Goal: Task Accomplishment & Management: Use online tool/utility

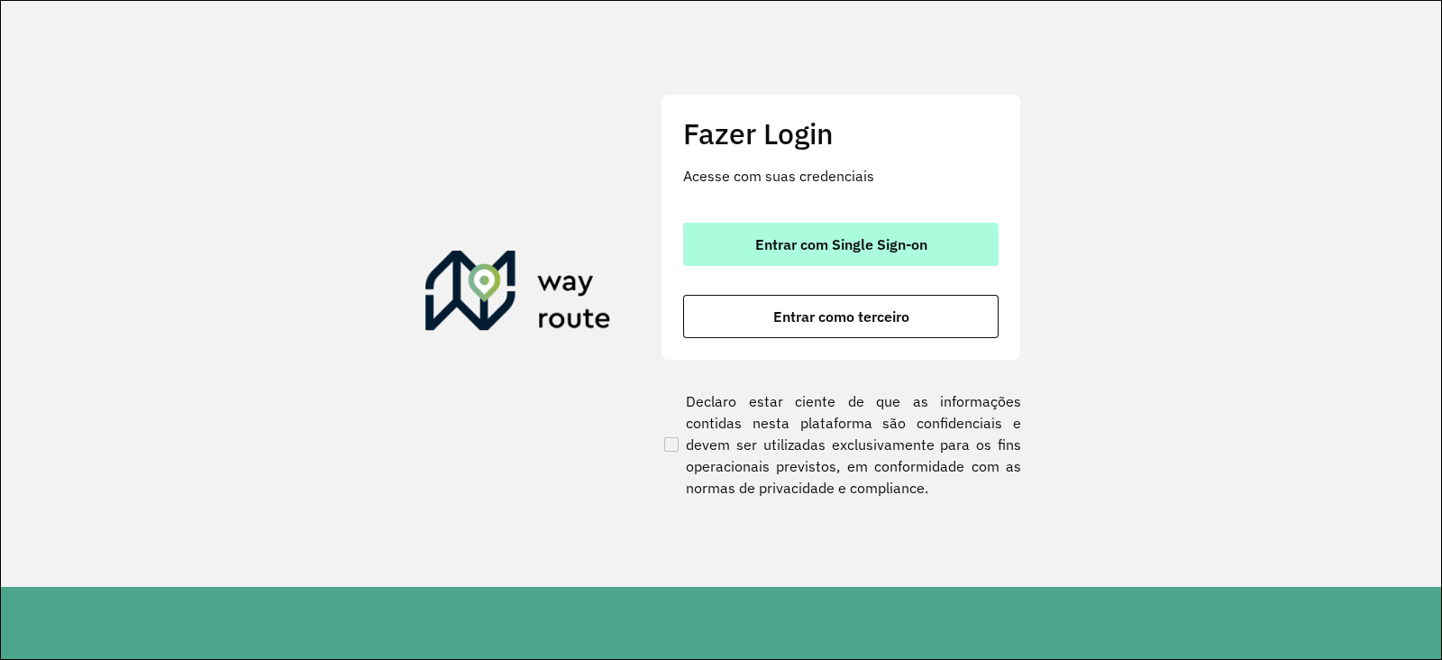
click at [842, 239] on span "Entrar com Single Sign-on" at bounding box center [841, 244] width 172 height 14
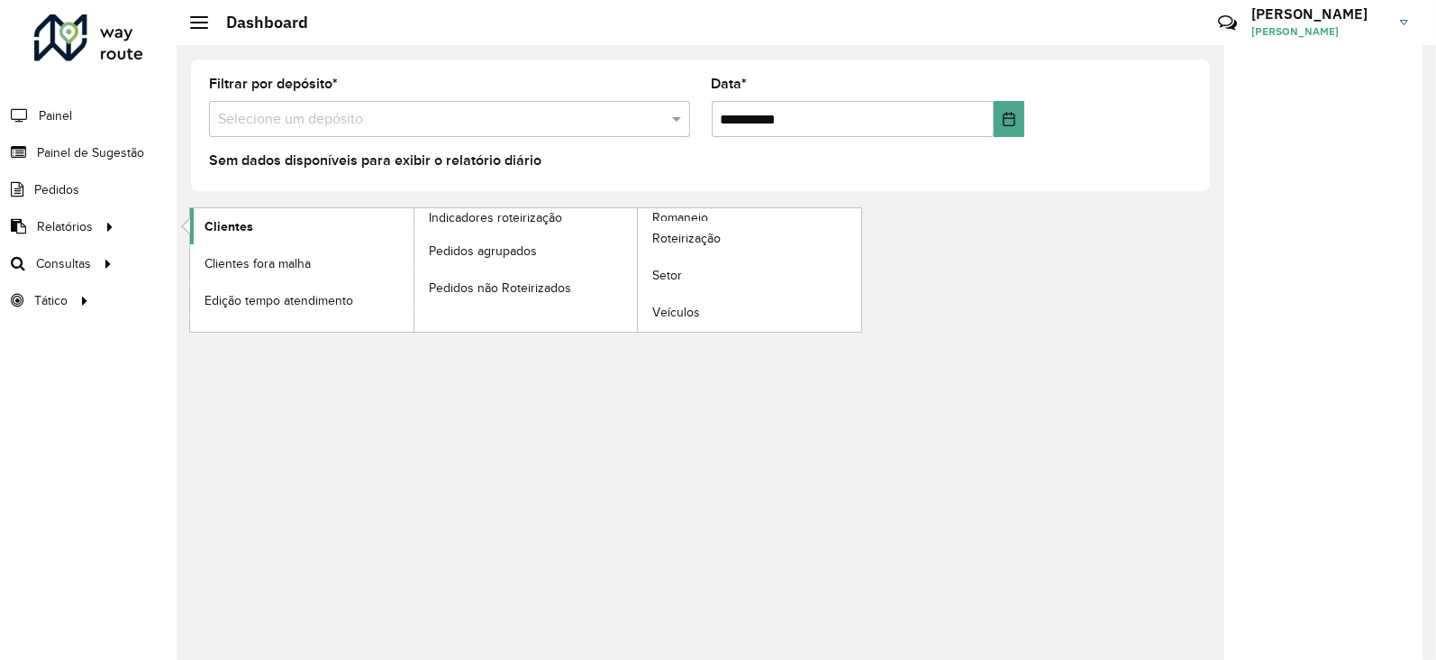
click at [231, 228] on span "Clientes" at bounding box center [229, 226] width 49 height 19
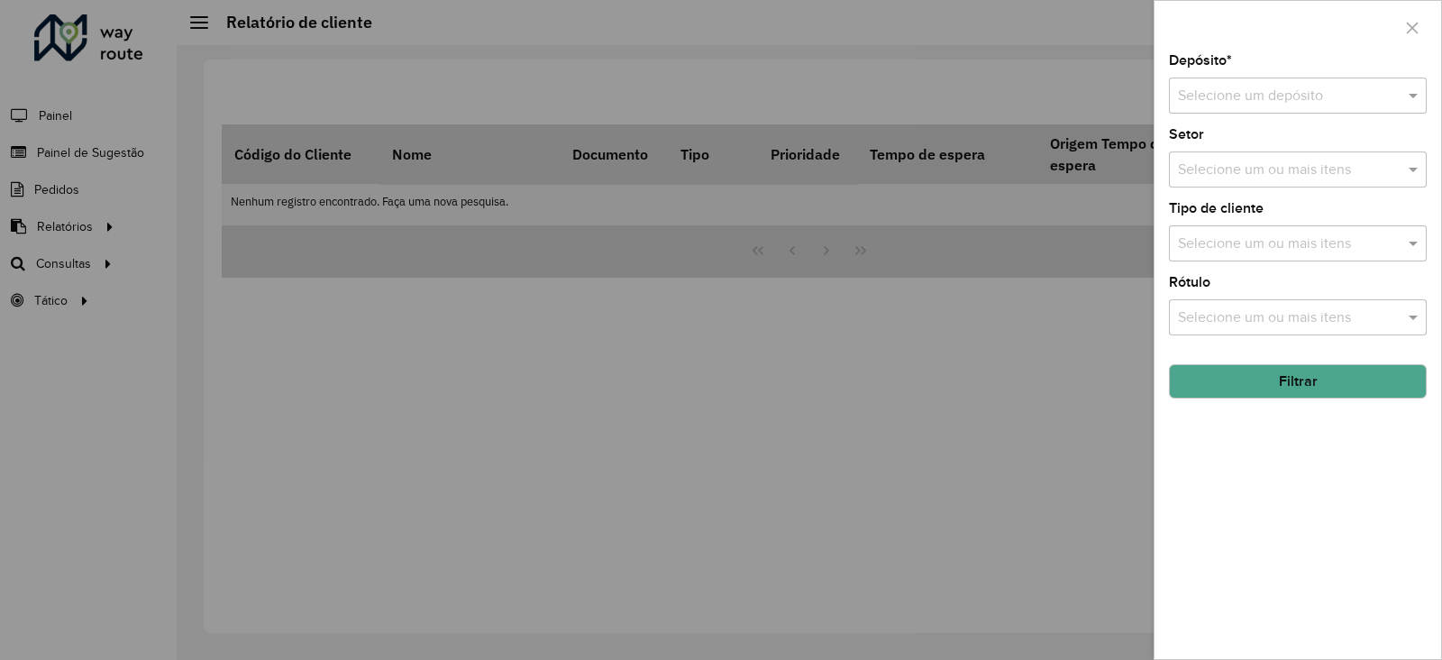
click at [1247, 108] on div "Selecione um depósito" at bounding box center [1298, 95] width 258 height 36
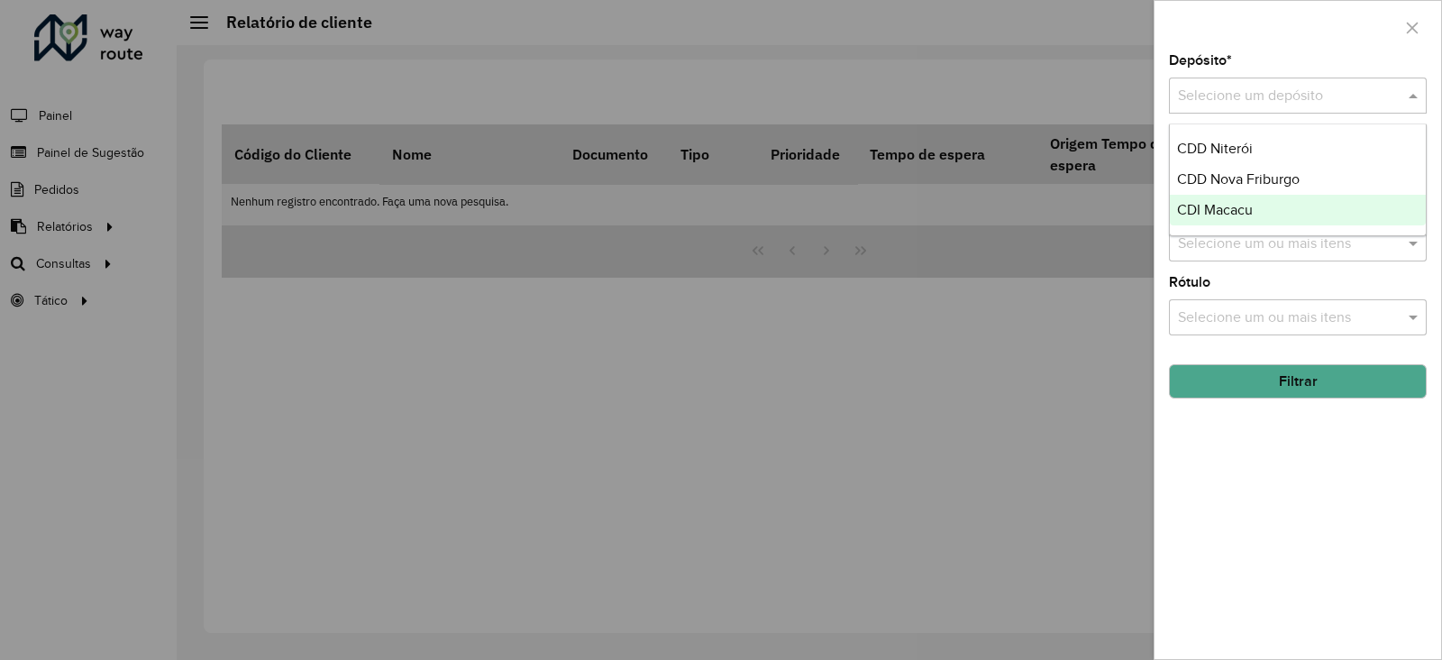
click at [1199, 203] on span "CDI Macacu" at bounding box center [1215, 209] width 76 height 15
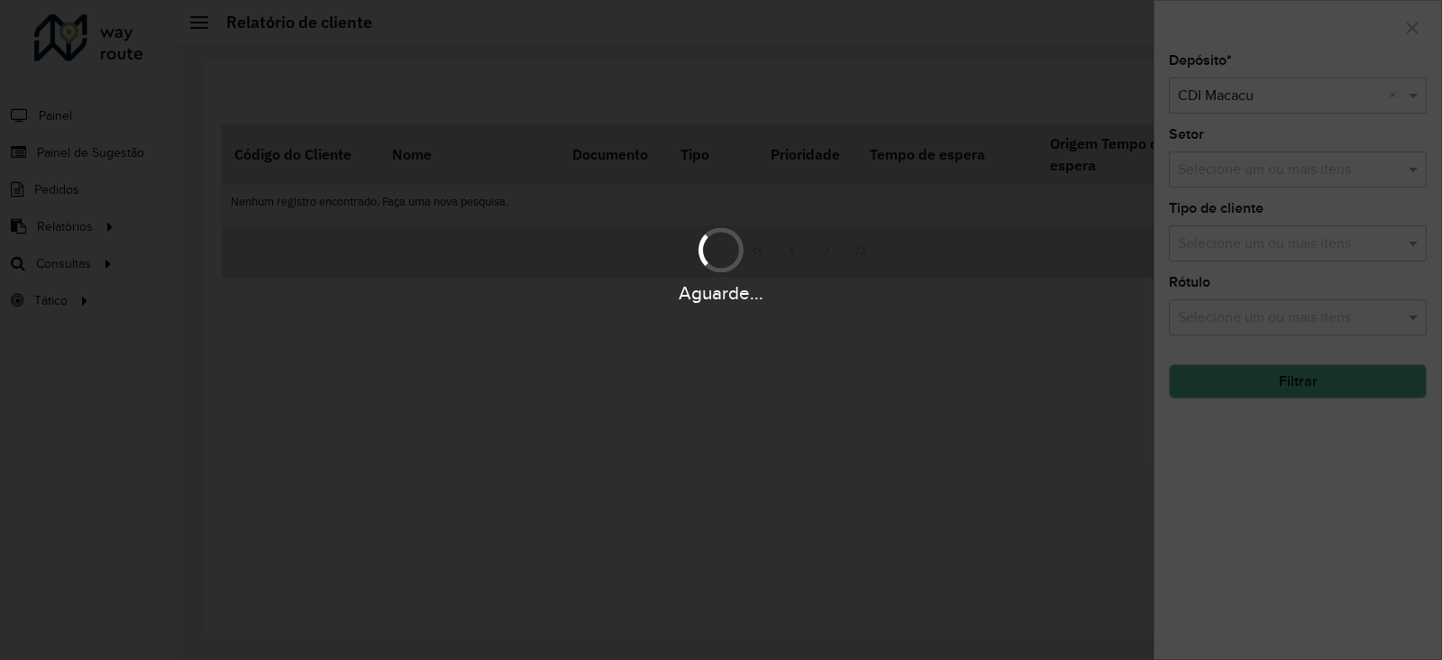
click at [1268, 493] on div "Aguarde..." at bounding box center [721, 330] width 1442 height 660
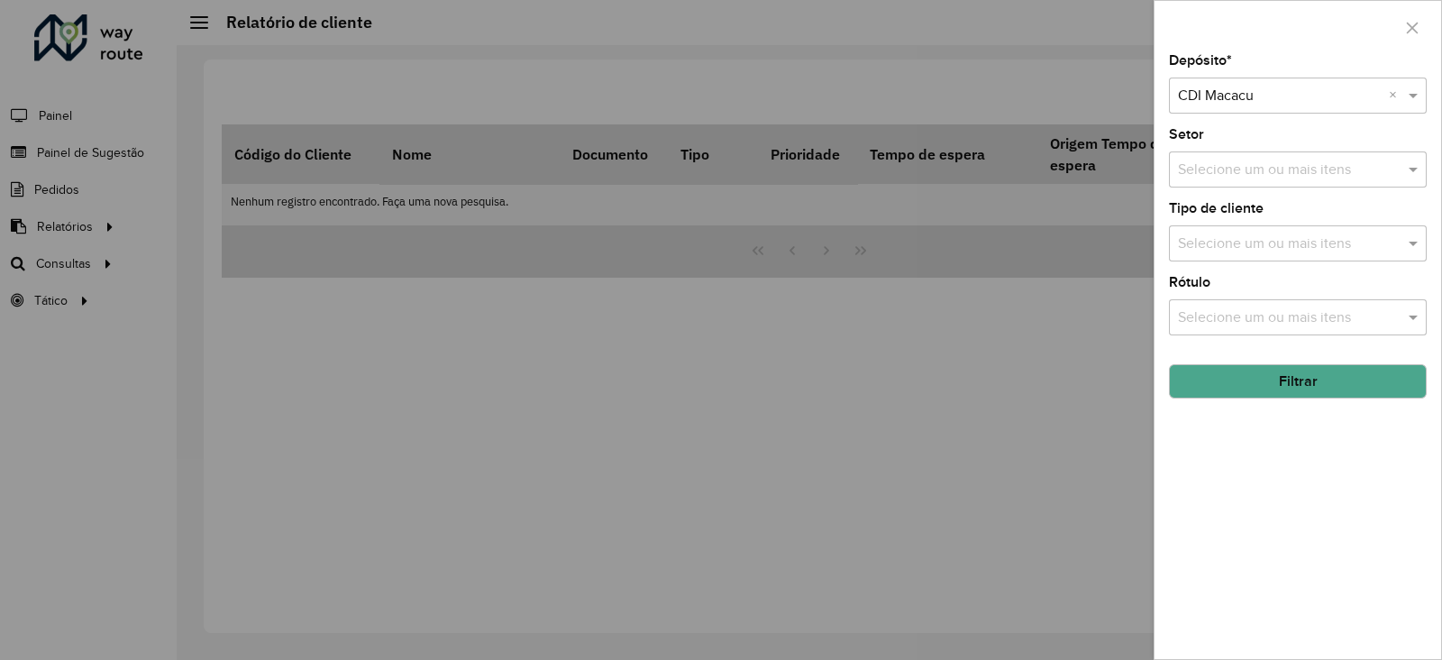
click at [1243, 77] on div "Selecione um depósito × CDI Macacu ×" at bounding box center [1298, 95] width 258 height 36
click at [1198, 178] on span "CDD Nova Friburgo" at bounding box center [1238, 178] width 123 height 15
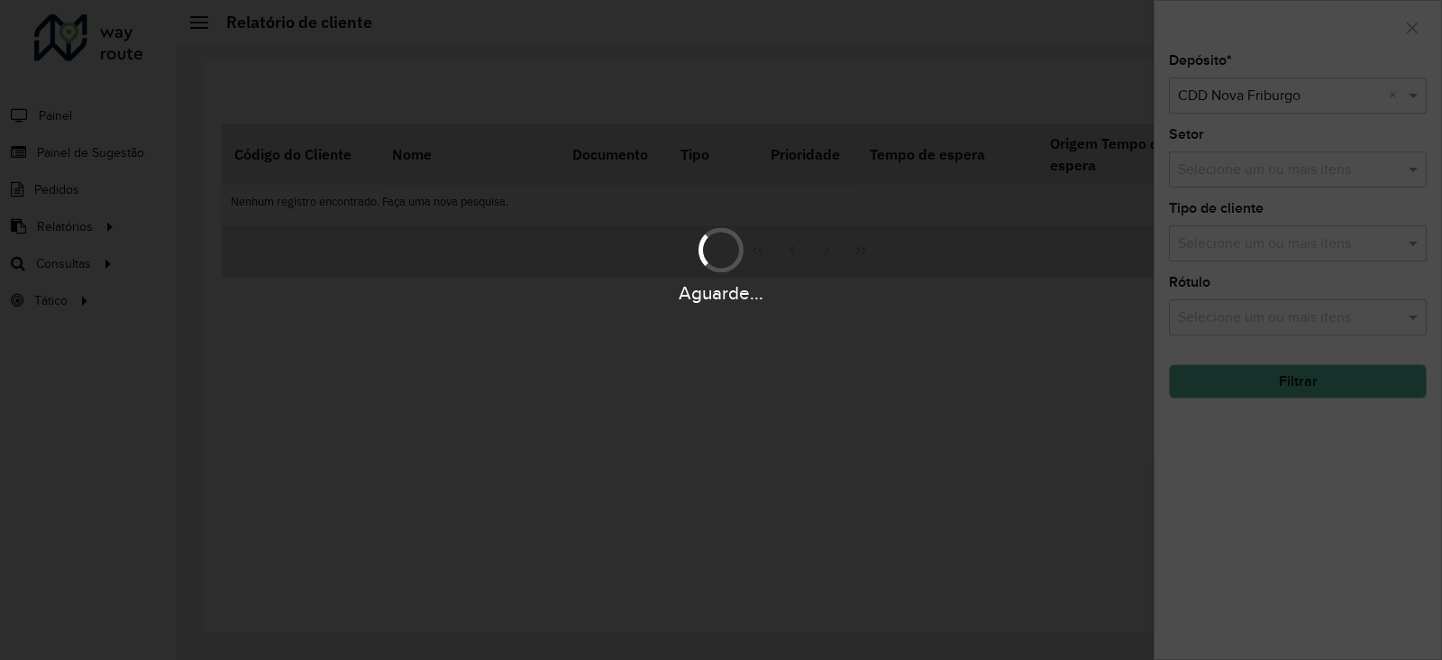
click at [1237, 380] on button "Filtrar" at bounding box center [1298, 381] width 258 height 34
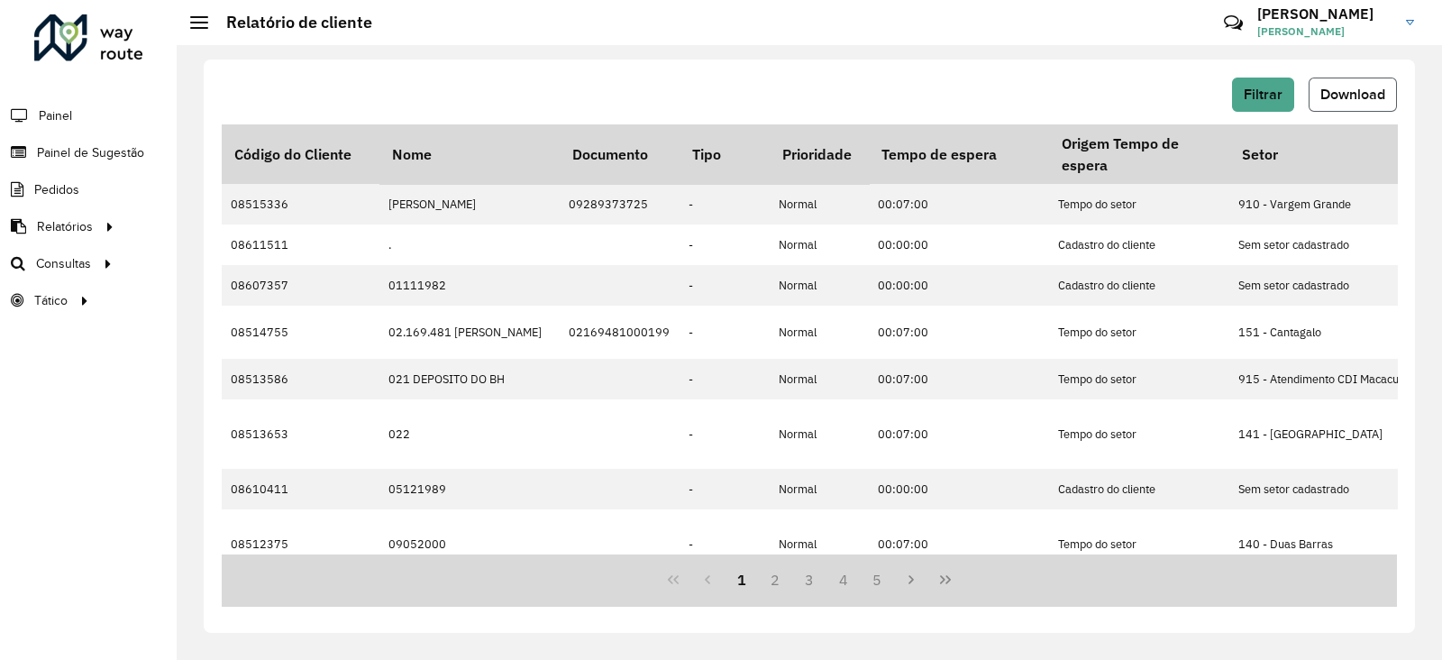
click at [1343, 91] on span "Download" at bounding box center [1352, 94] width 65 height 15
click at [112, 32] on div at bounding box center [88, 37] width 109 height 47
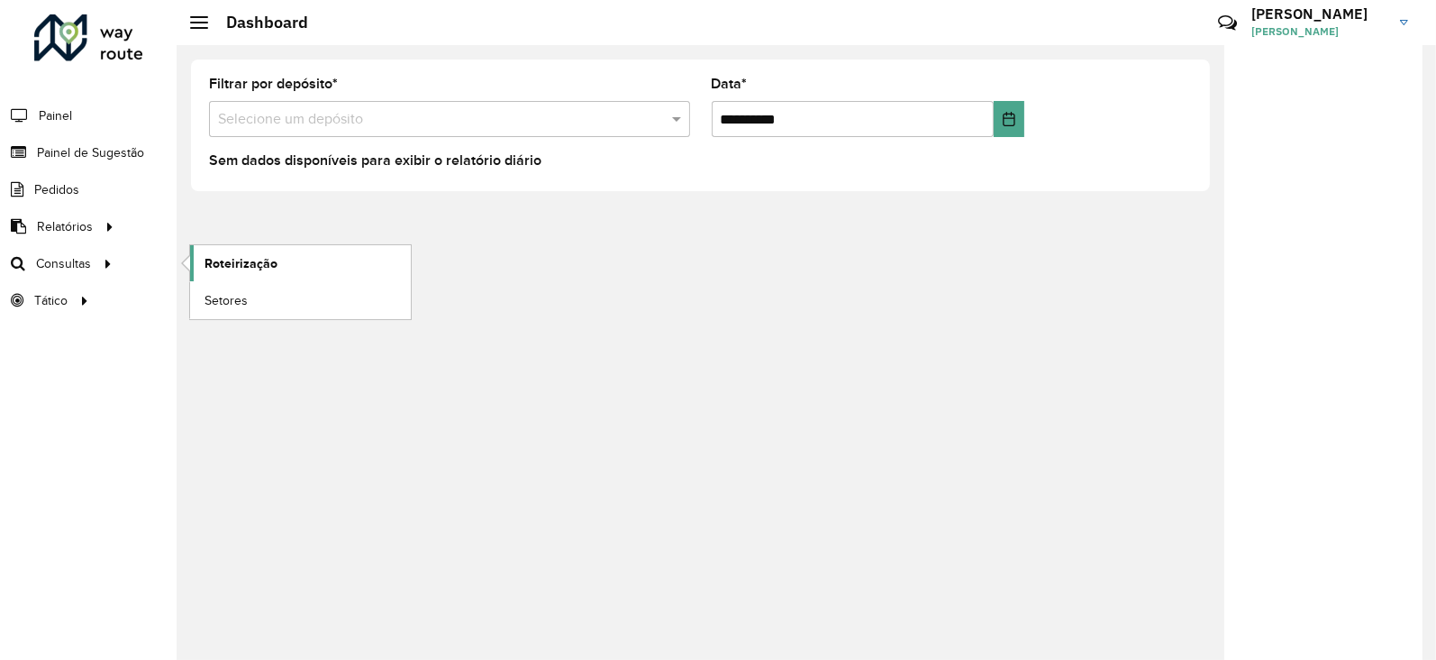
click at [222, 268] on span "Roteirização" at bounding box center [241, 263] width 73 height 19
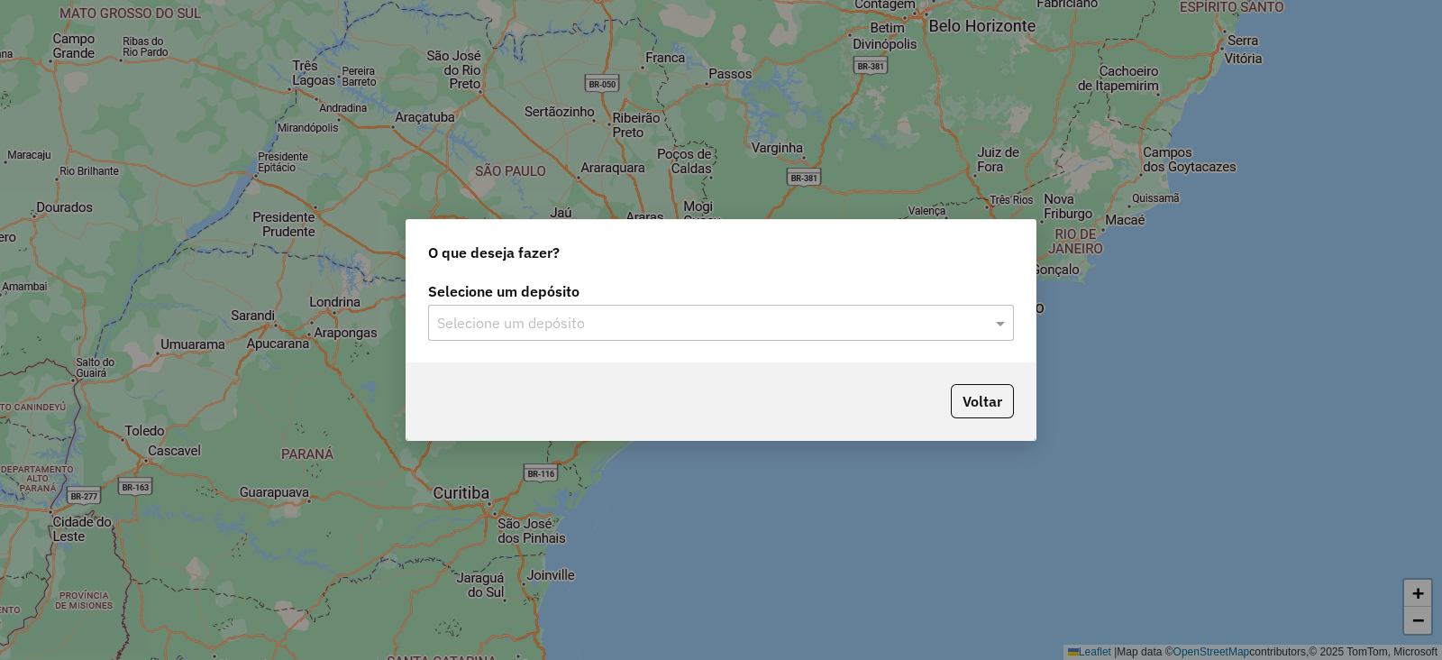
click at [538, 317] on input "text" at bounding box center [703, 324] width 532 height 22
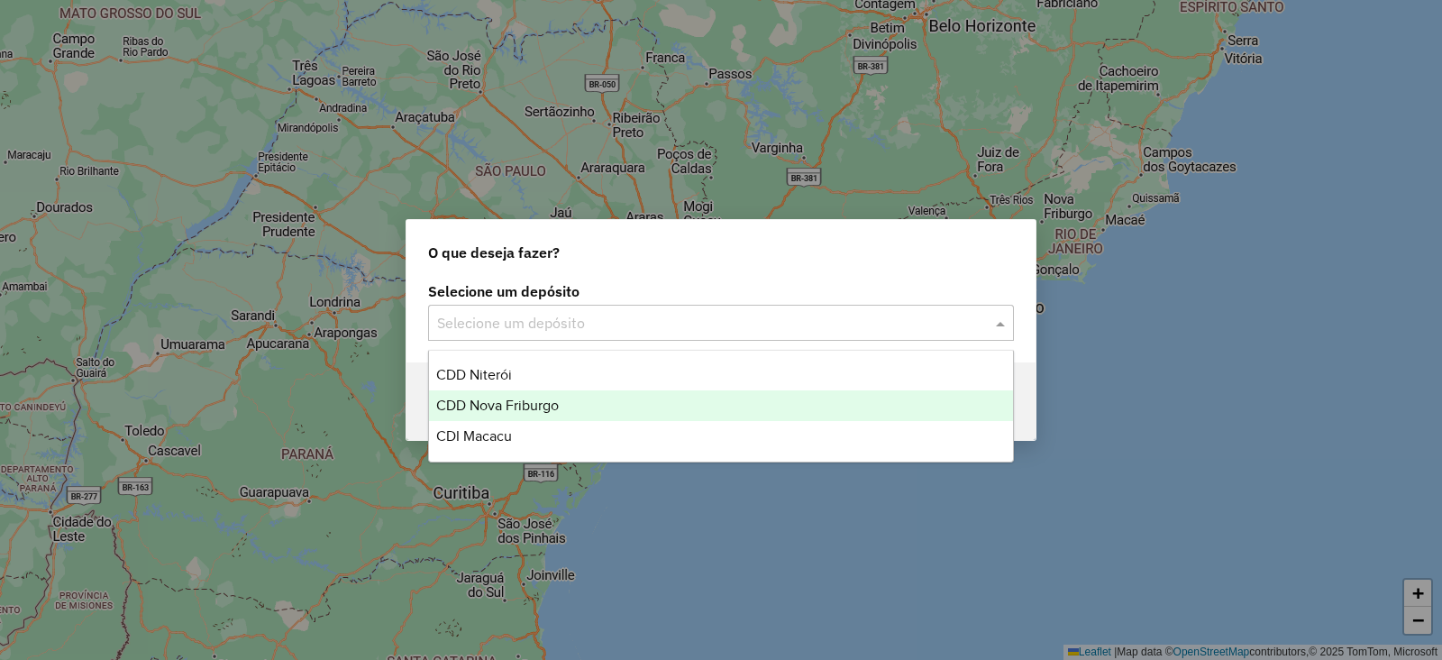
click at [506, 411] on span "CDD Nova Friburgo" at bounding box center [497, 404] width 123 height 15
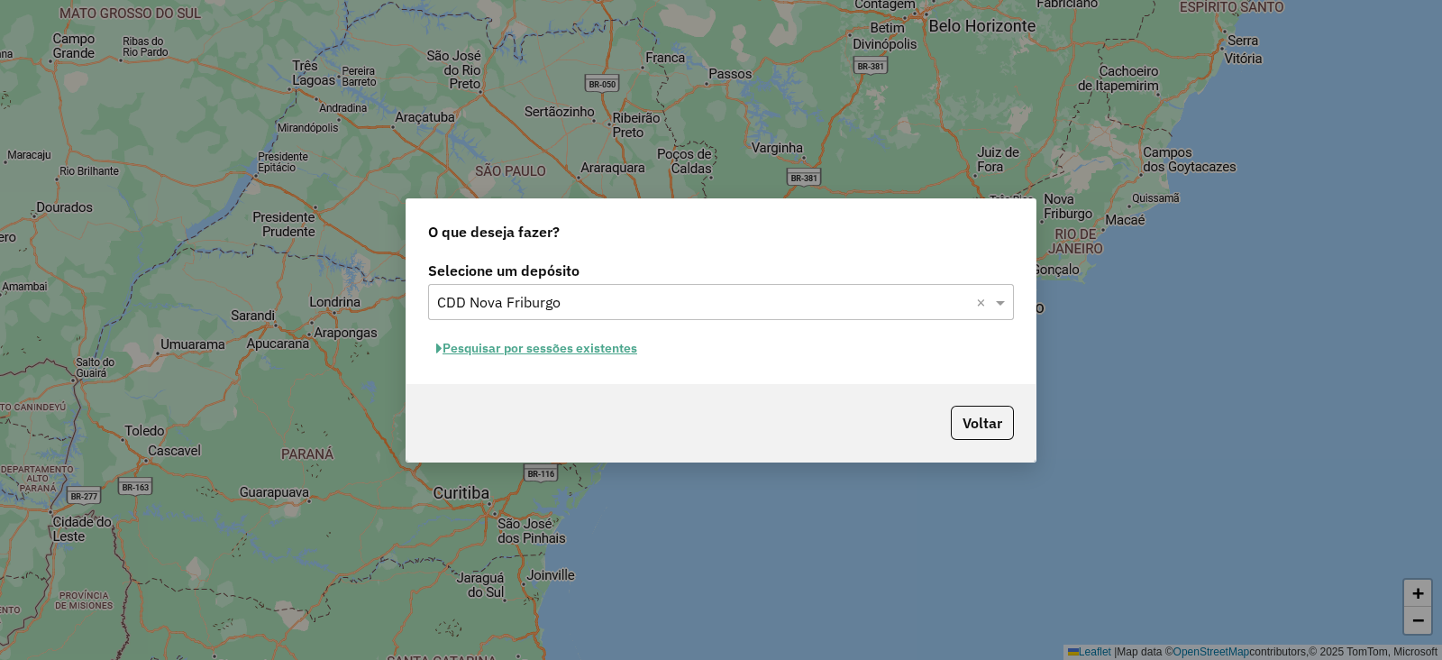
click at [533, 349] on button "Pesquisar por sessões existentes" at bounding box center [536, 348] width 217 height 28
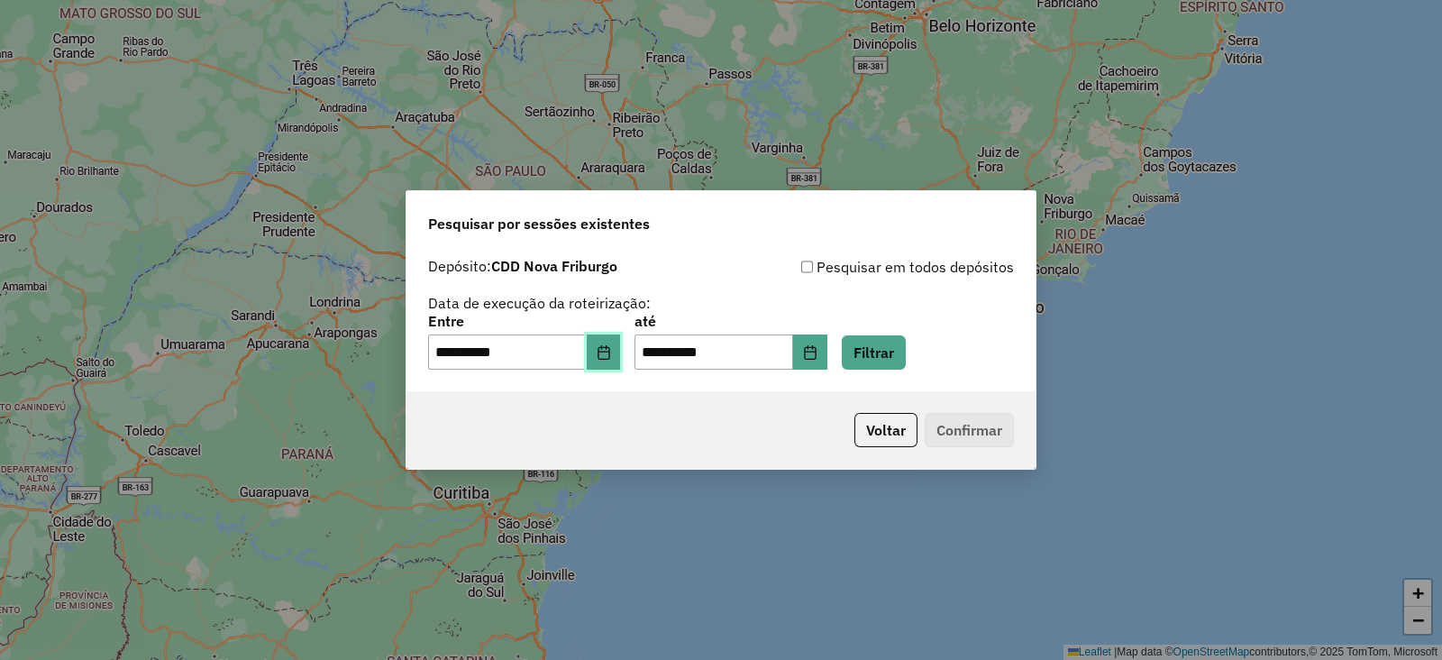
click at [611, 347] on icon "Choose Date" at bounding box center [603, 352] width 14 height 14
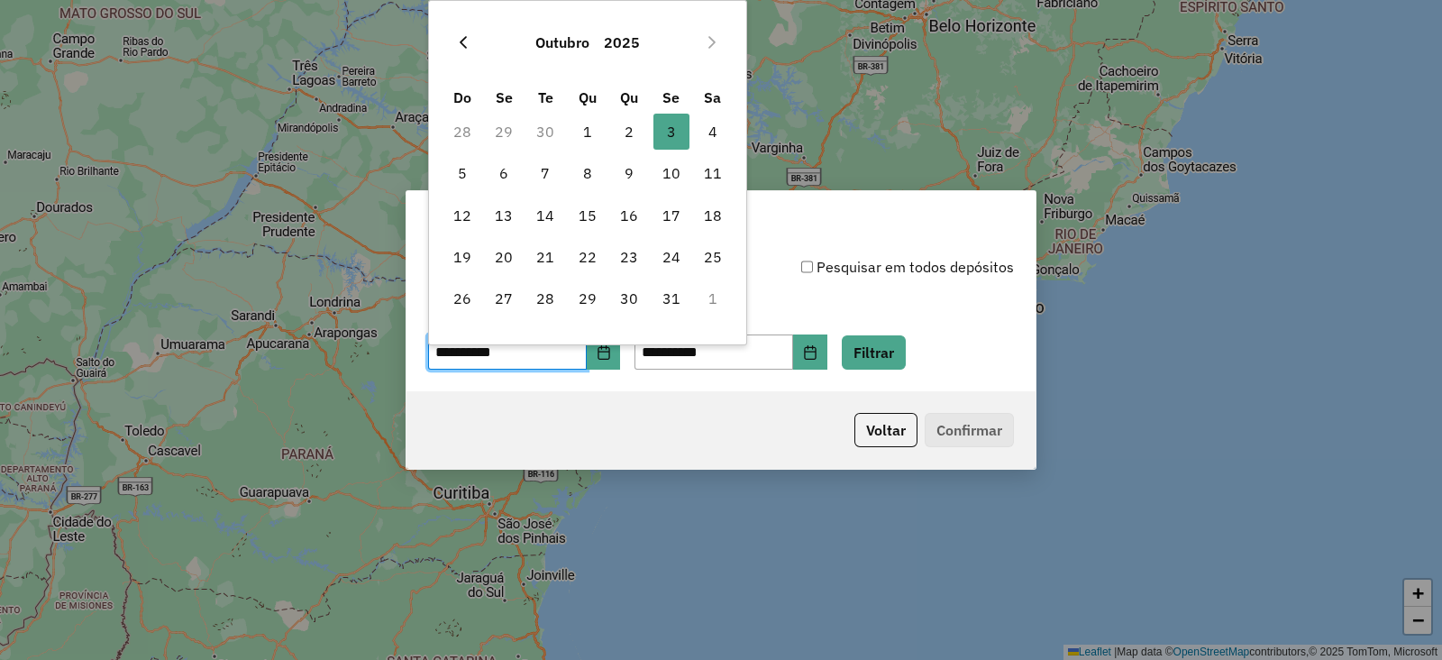
click at [468, 41] on icon "Previous Month" at bounding box center [463, 42] width 14 height 14
click at [705, 215] on span "20" at bounding box center [713, 215] width 36 height 36
type input "**********"
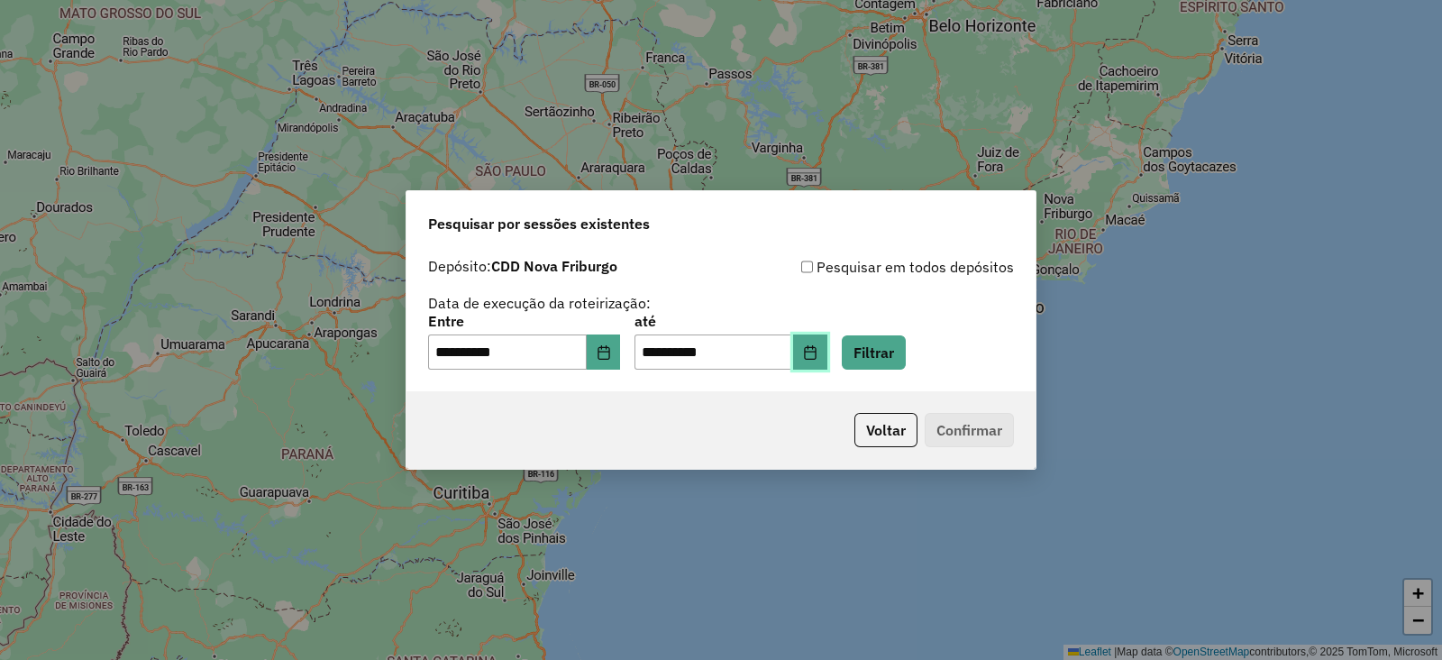
click at [815, 349] on icon "Choose Date" at bounding box center [810, 352] width 12 height 14
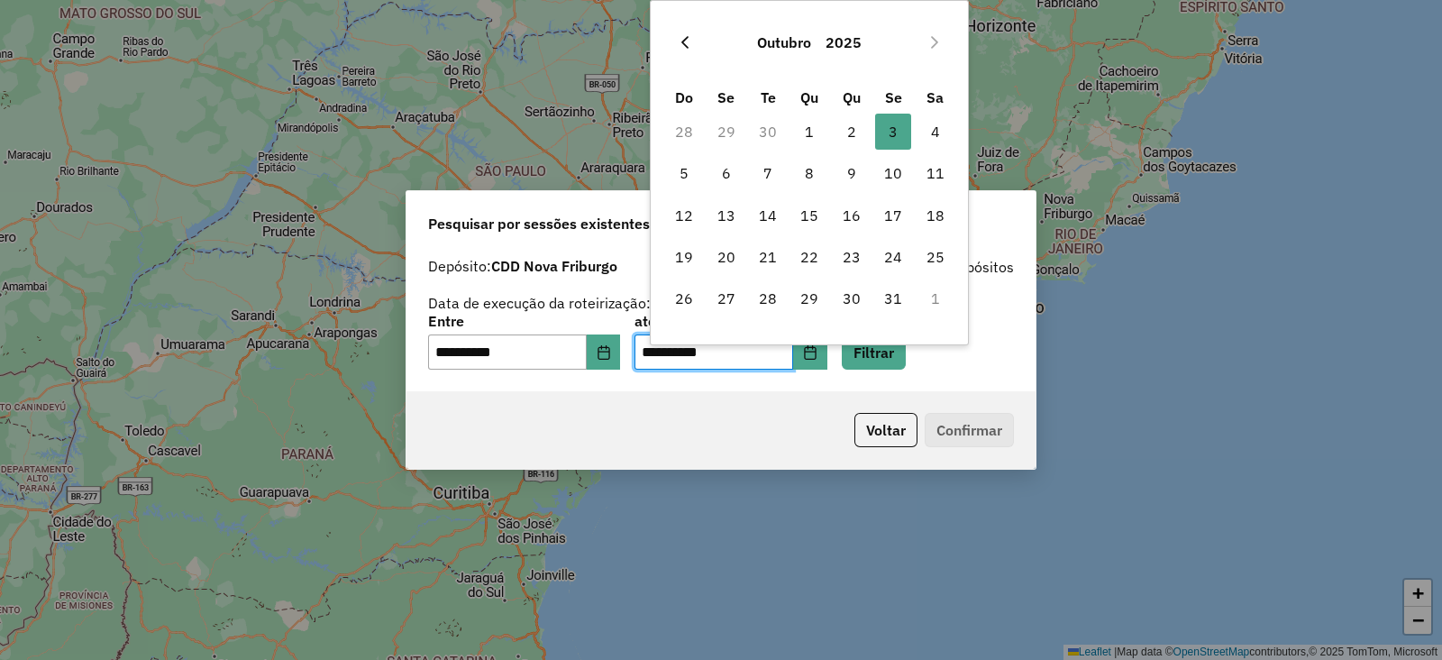
click at [685, 35] on icon "Previous Month" at bounding box center [685, 42] width 14 height 14
click at [924, 220] on span "20" at bounding box center [935, 215] width 36 height 36
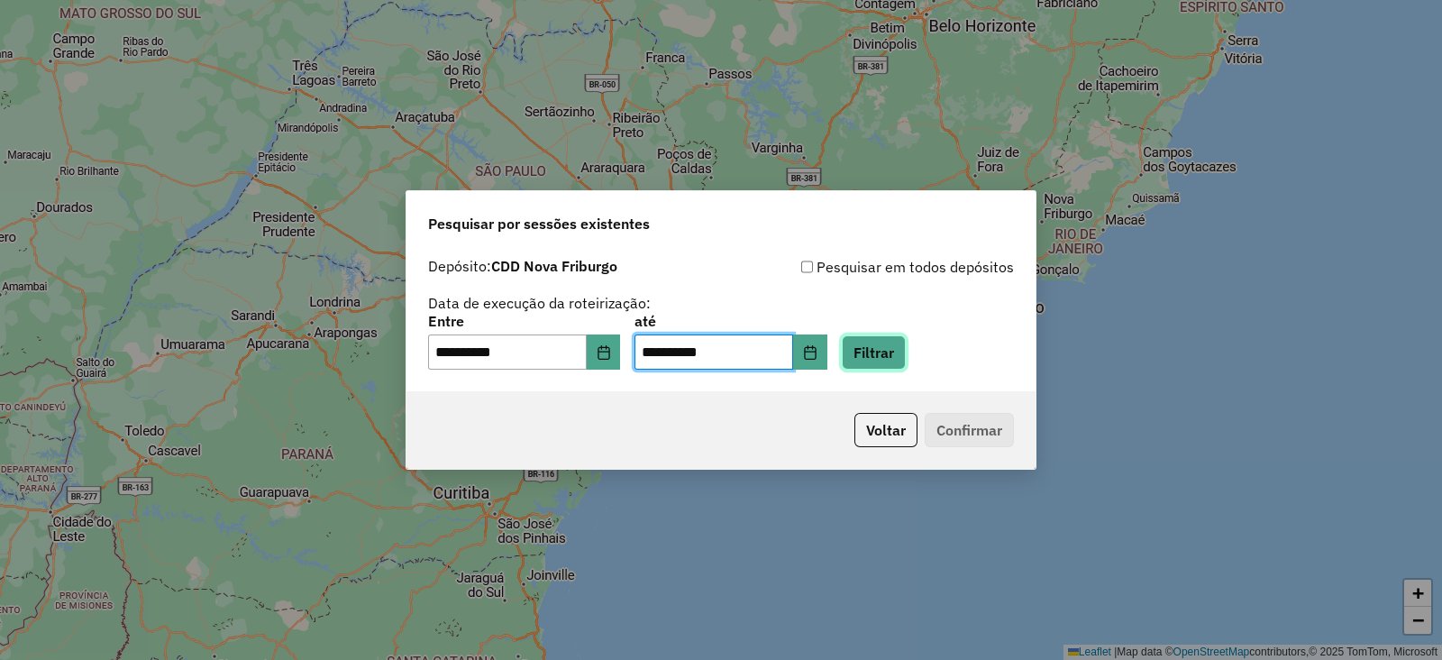
click at [906, 351] on button "Filtrar" at bounding box center [874, 352] width 64 height 34
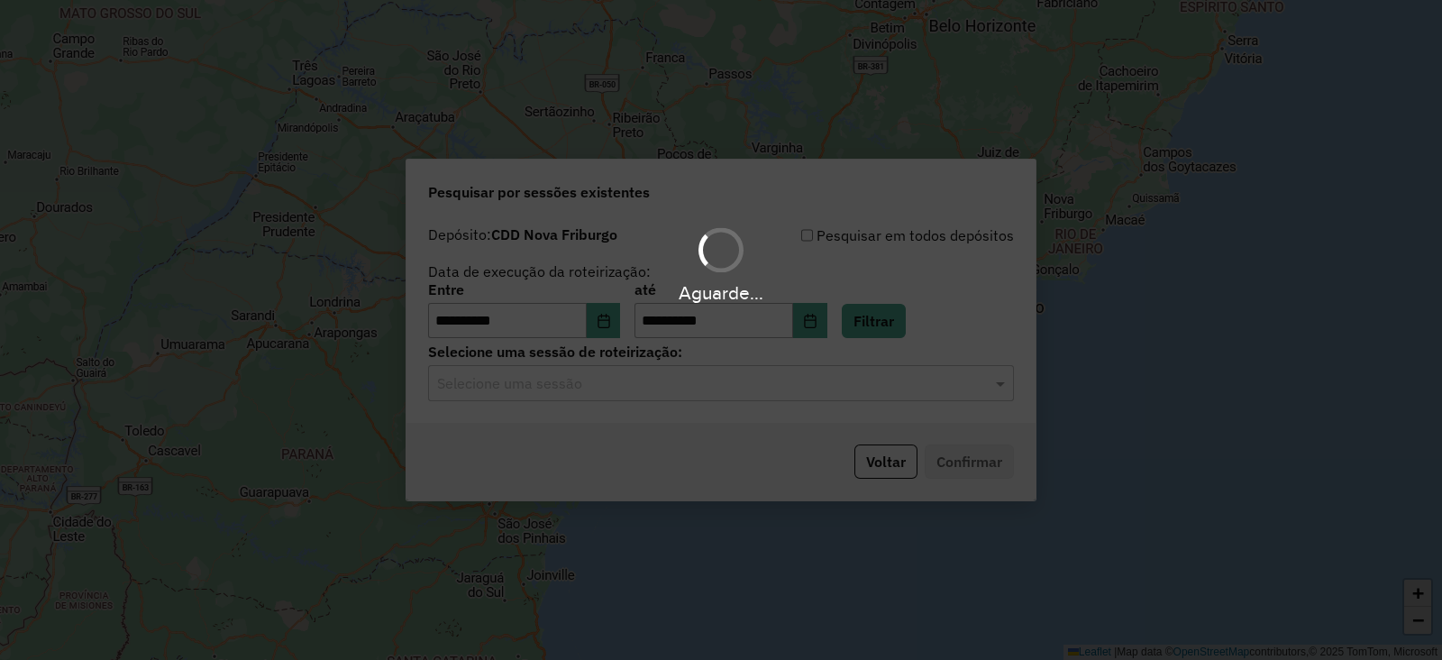
click at [650, 393] on input "text" at bounding box center [703, 384] width 532 height 22
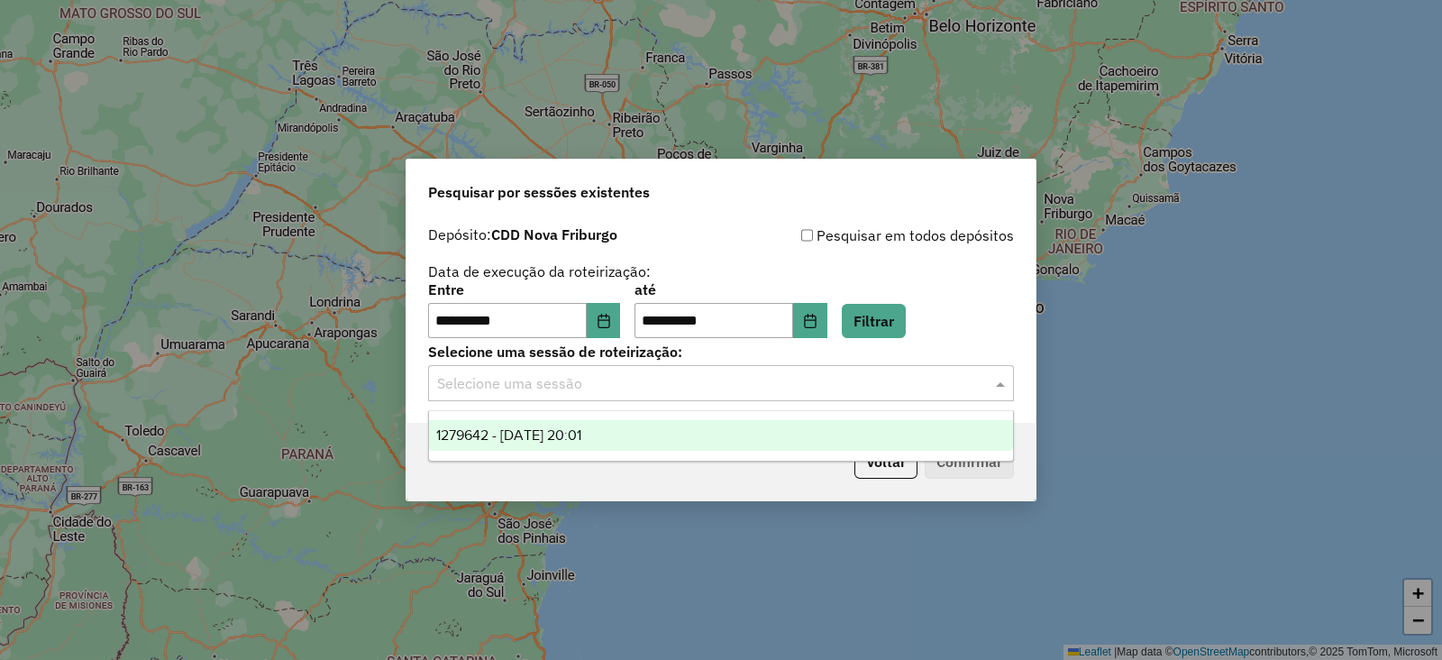
click at [577, 438] on span "1279642 - 20/09/2025 20:01" at bounding box center [508, 434] width 145 height 15
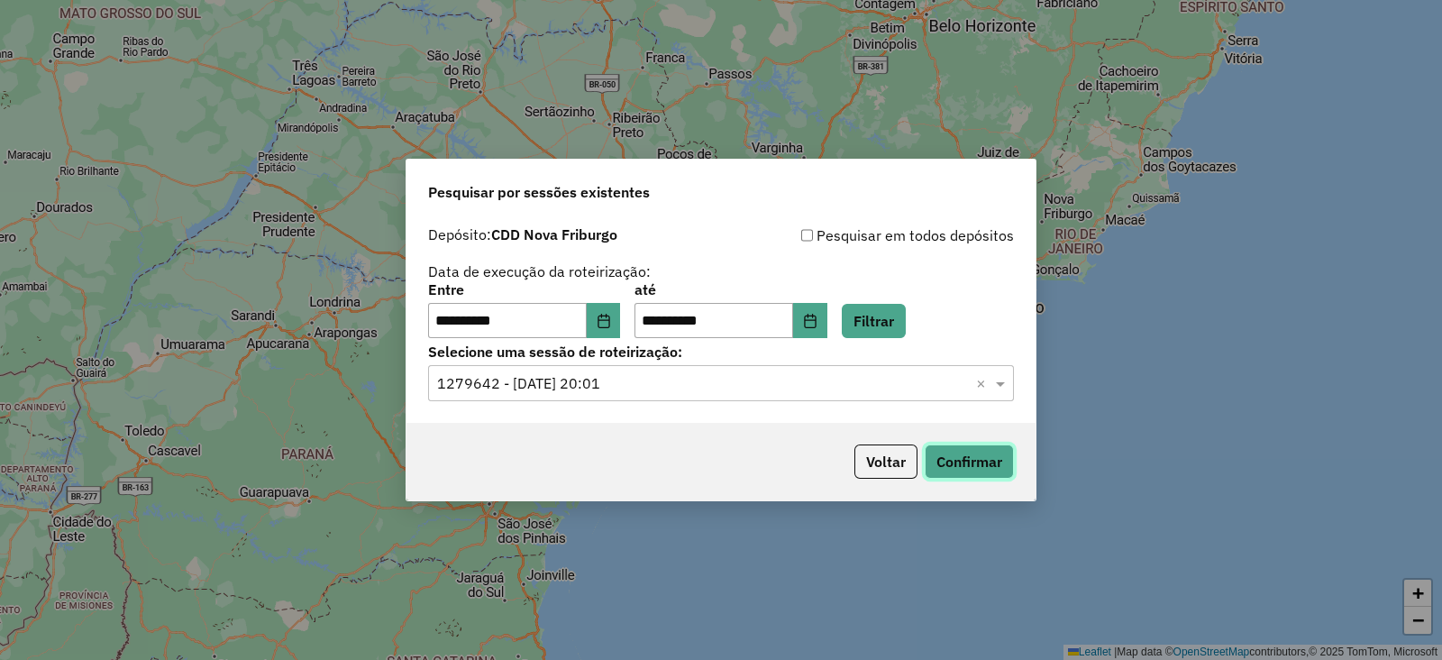
click at [957, 451] on button "Confirmar" at bounding box center [968, 461] width 89 height 34
click at [817, 314] on icon "Choose Date" at bounding box center [810, 321] width 14 height 14
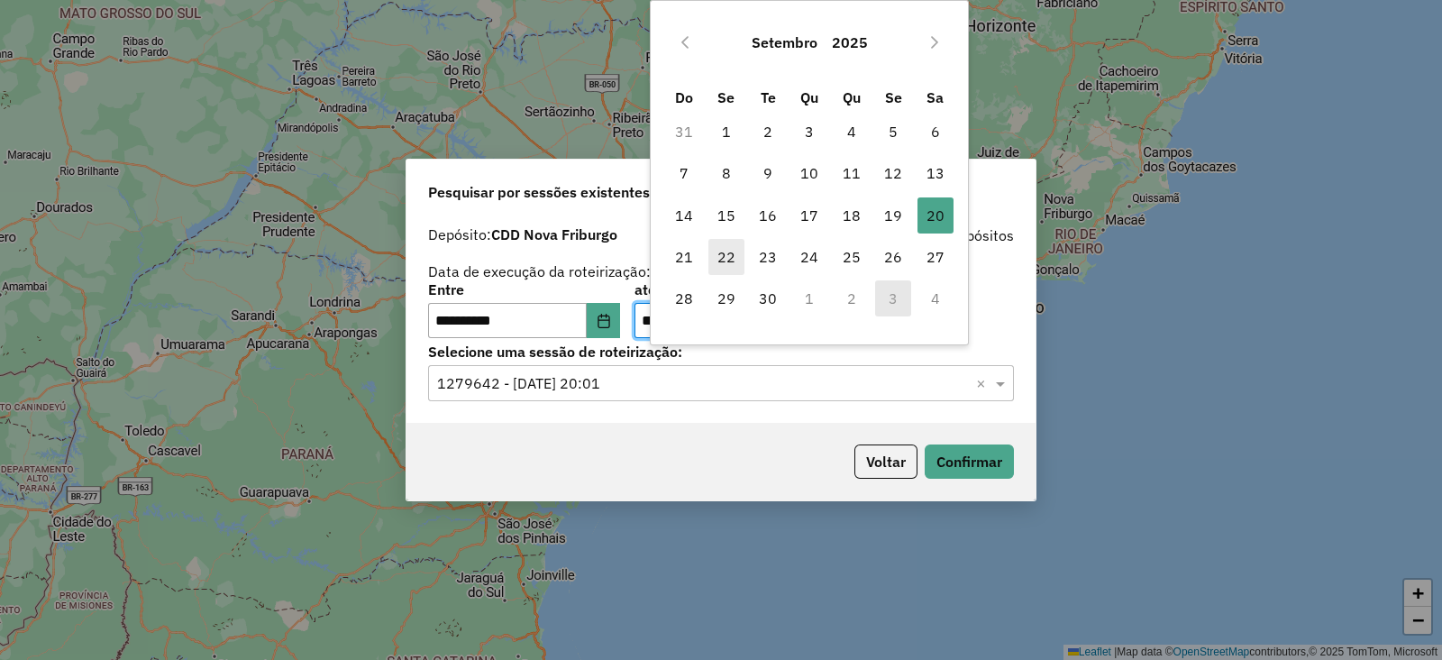
drag, startPoint x: 727, startPoint y: 256, endPoint x: 699, endPoint y: 200, distance: 62.5
click at [726, 255] on span "22" at bounding box center [726, 257] width 36 height 36
type input "**********"
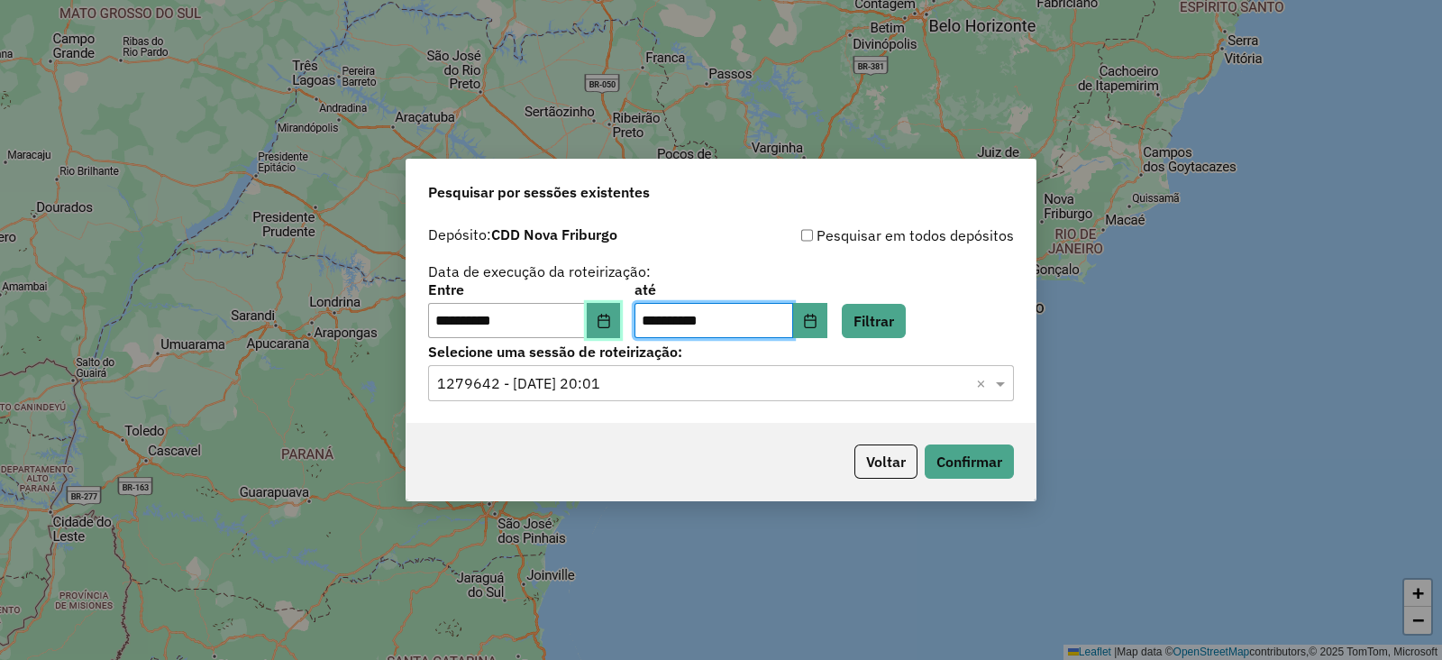
click at [609, 314] on icon "Choose Date" at bounding box center [603, 321] width 12 height 14
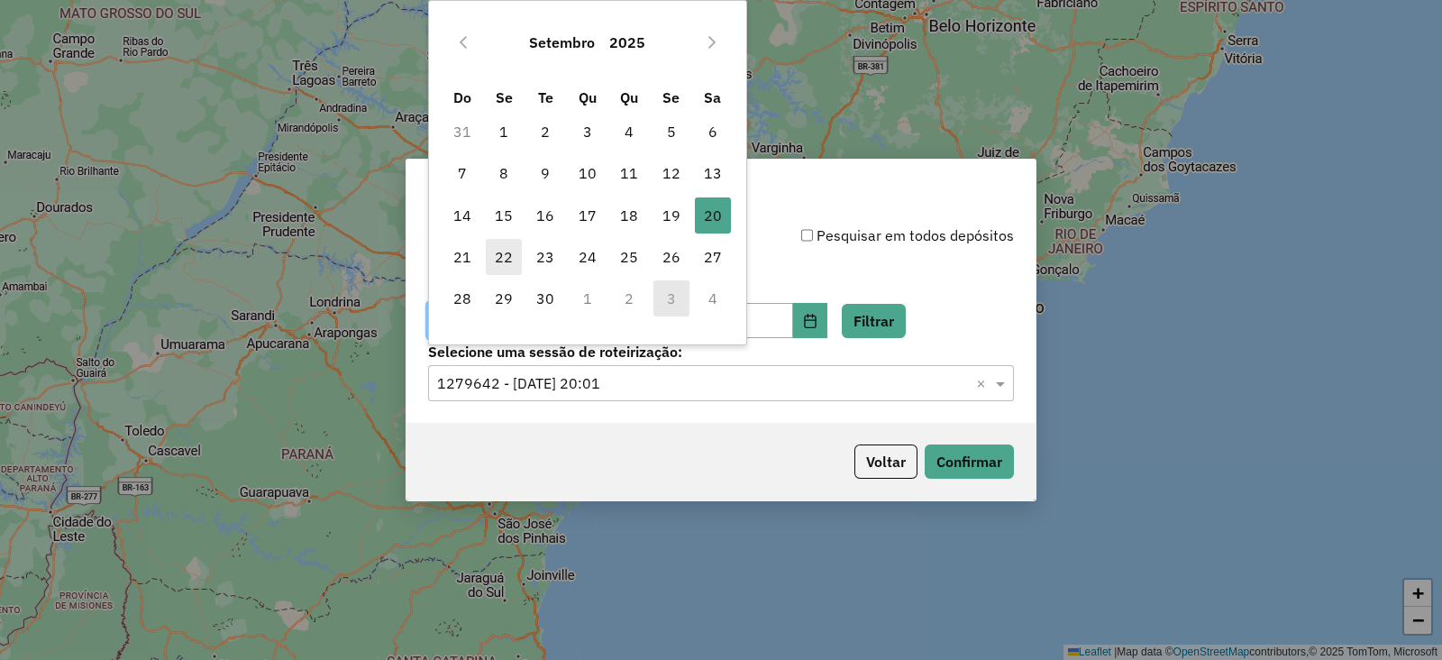
click at [499, 260] on span "22" at bounding box center [504, 257] width 36 height 36
type input "**********"
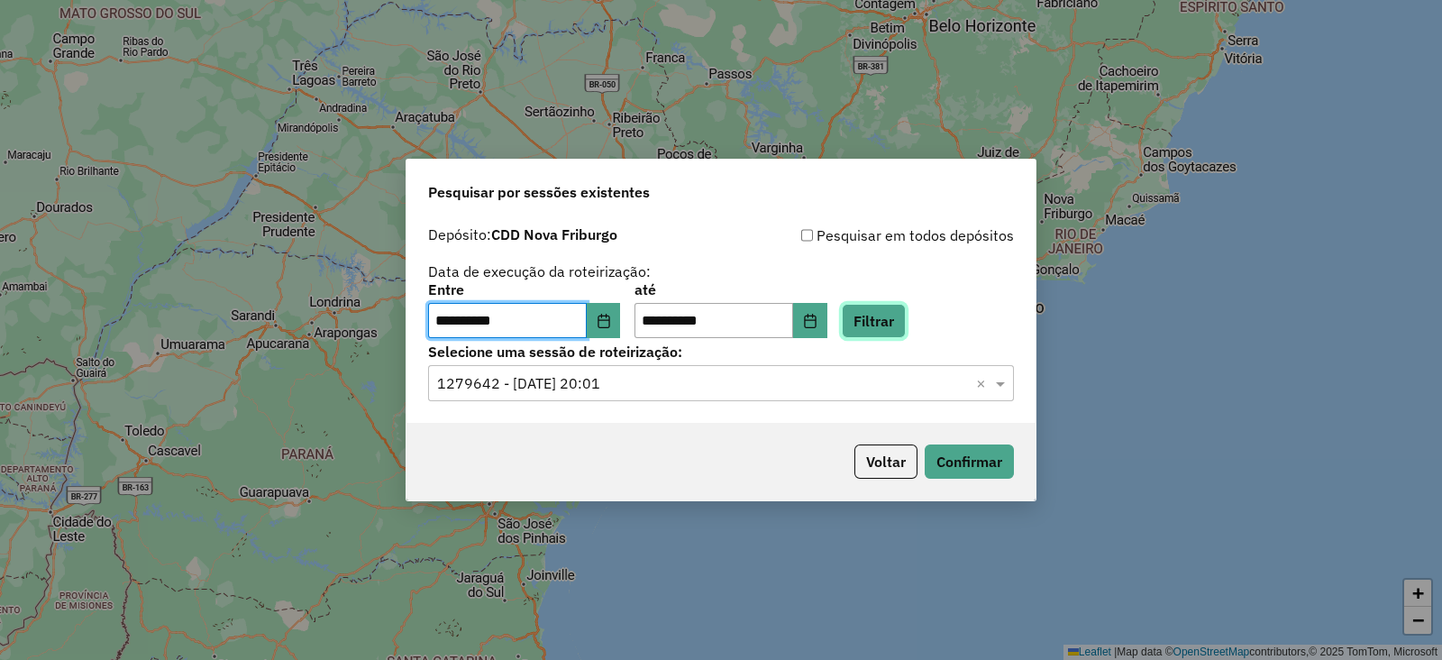
click at [900, 325] on button "Filtrar" at bounding box center [874, 321] width 64 height 34
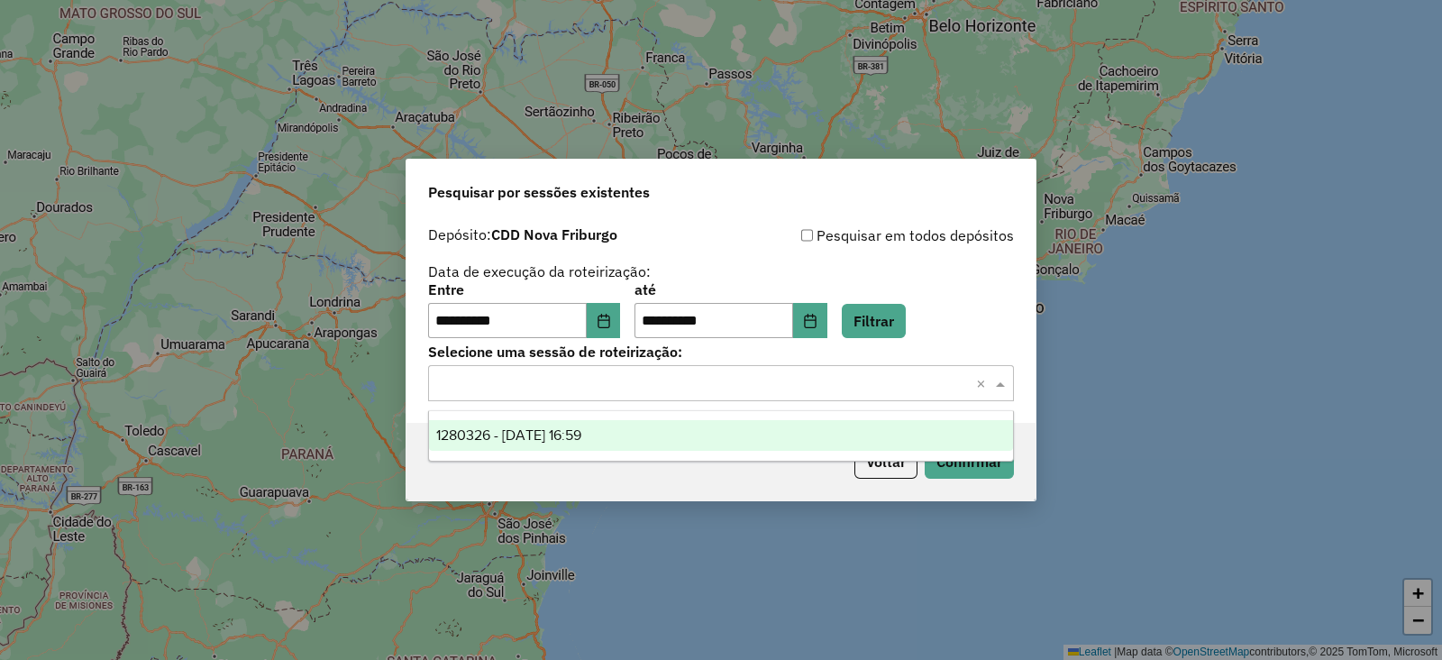
click at [617, 391] on input "text" at bounding box center [703, 384] width 532 height 22
click at [610, 423] on div "1280326 - 22/09/2025 16:59" at bounding box center [721, 435] width 584 height 31
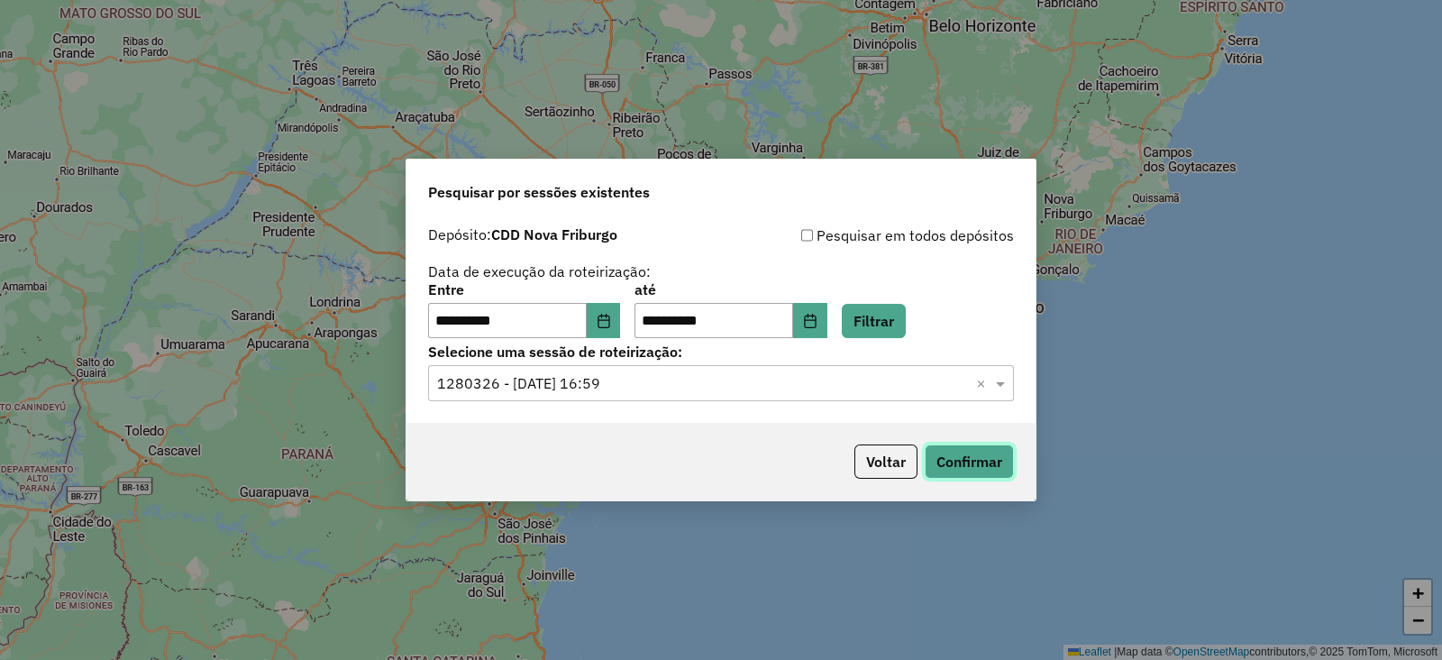
click at [959, 454] on button "Confirmar" at bounding box center [968, 461] width 89 height 34
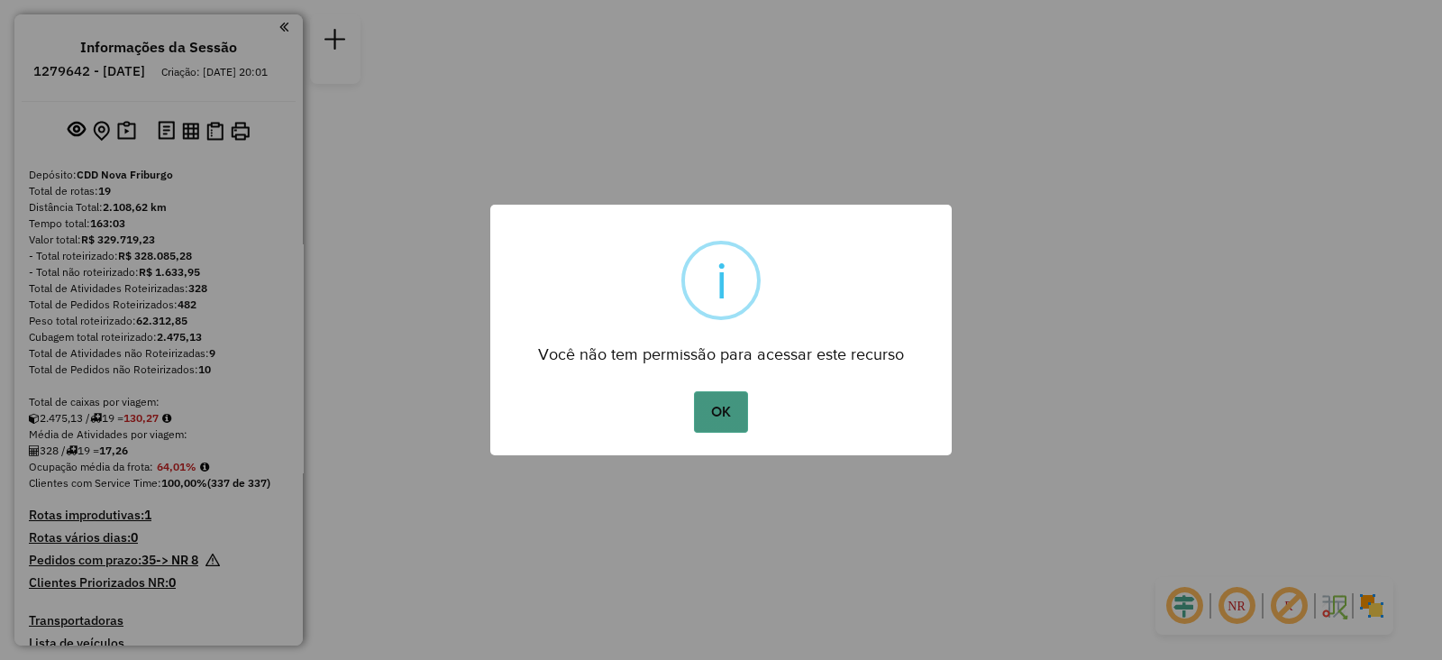
click at [716, 408] on button "OK" at bounding box center [720, 411] width 53 height 41
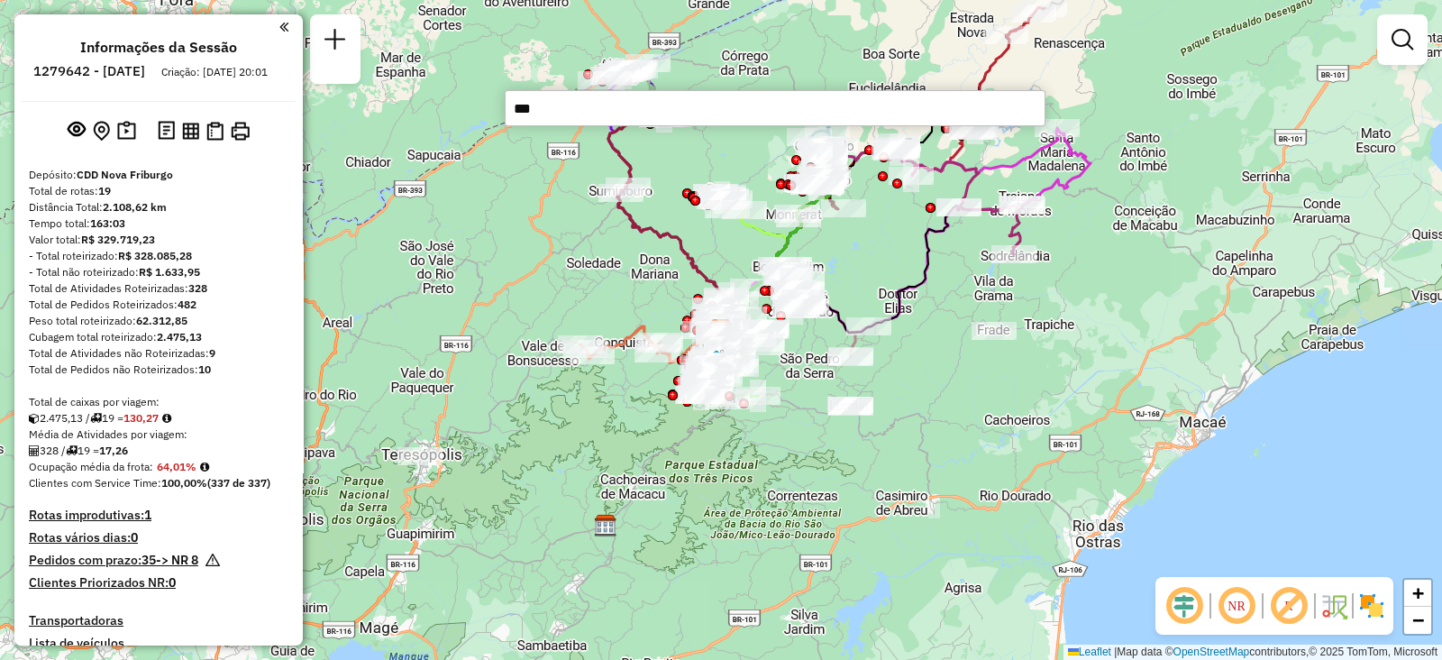
type input "****"
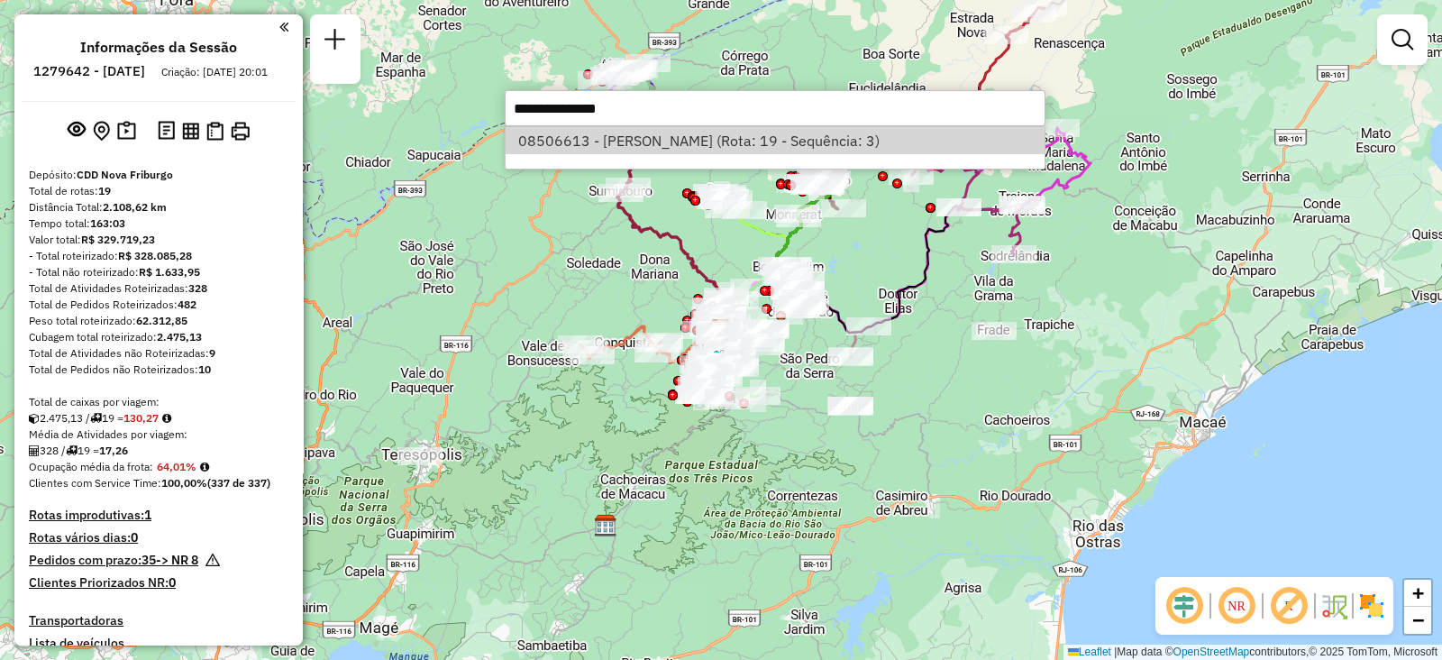
select select "**********"
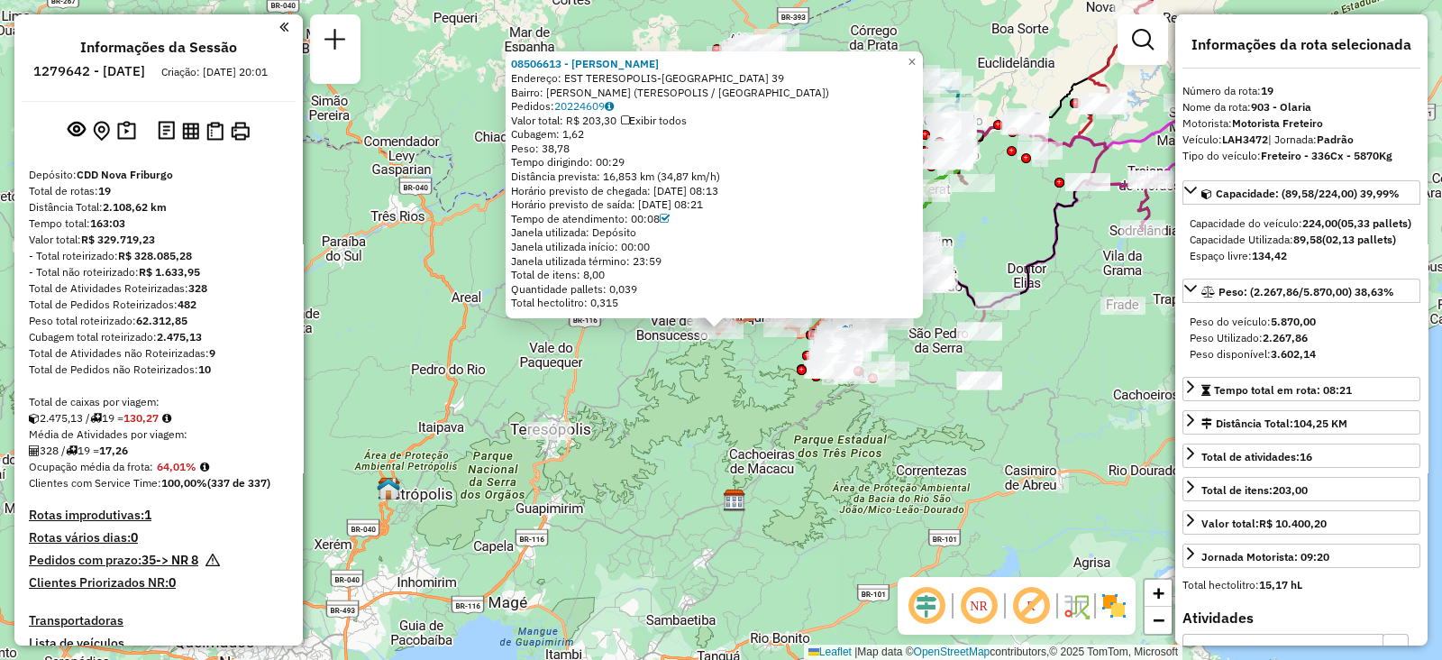
scroll to position [2372, 0]
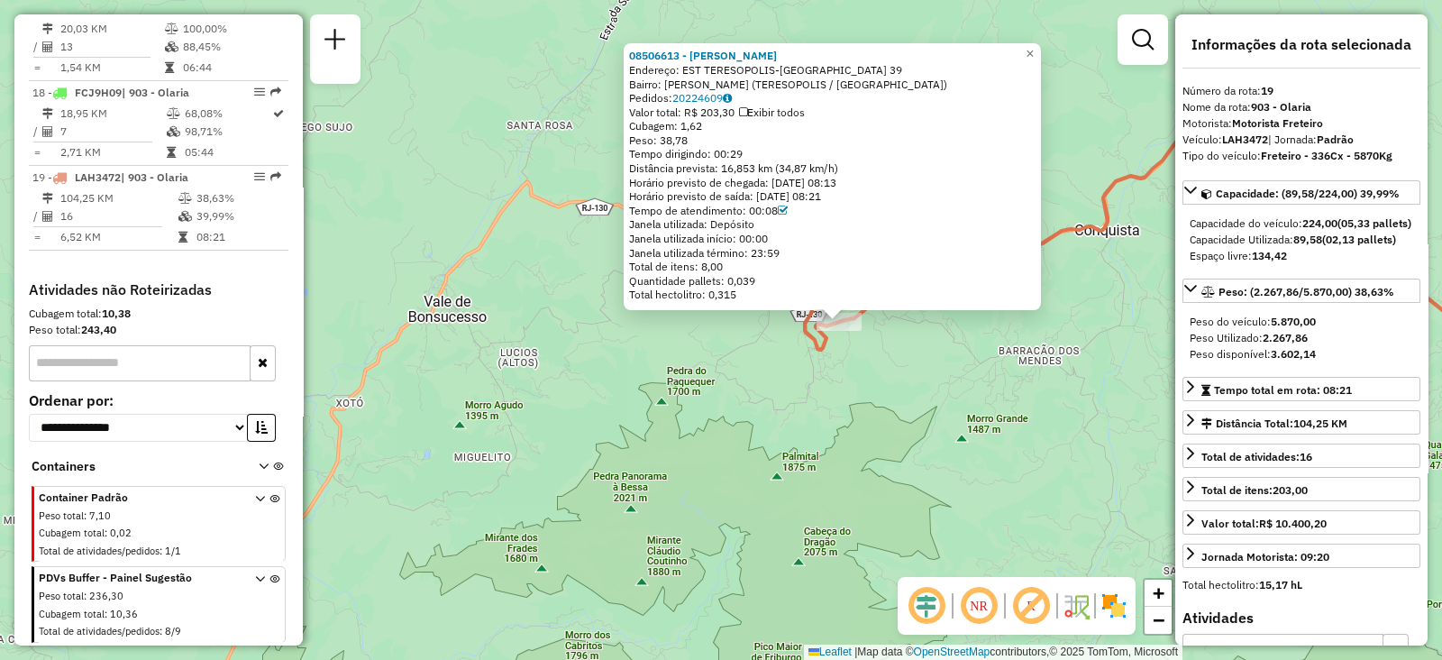
click at [851, 411] on div "08506613 - [PERSON_NAME]: EST [GEOGRAPHIC_DATA]-[GEOGRAPHIC_DATA] 39 Bairro: [G…" at bounding box center [721, 330] width 1442 height 660
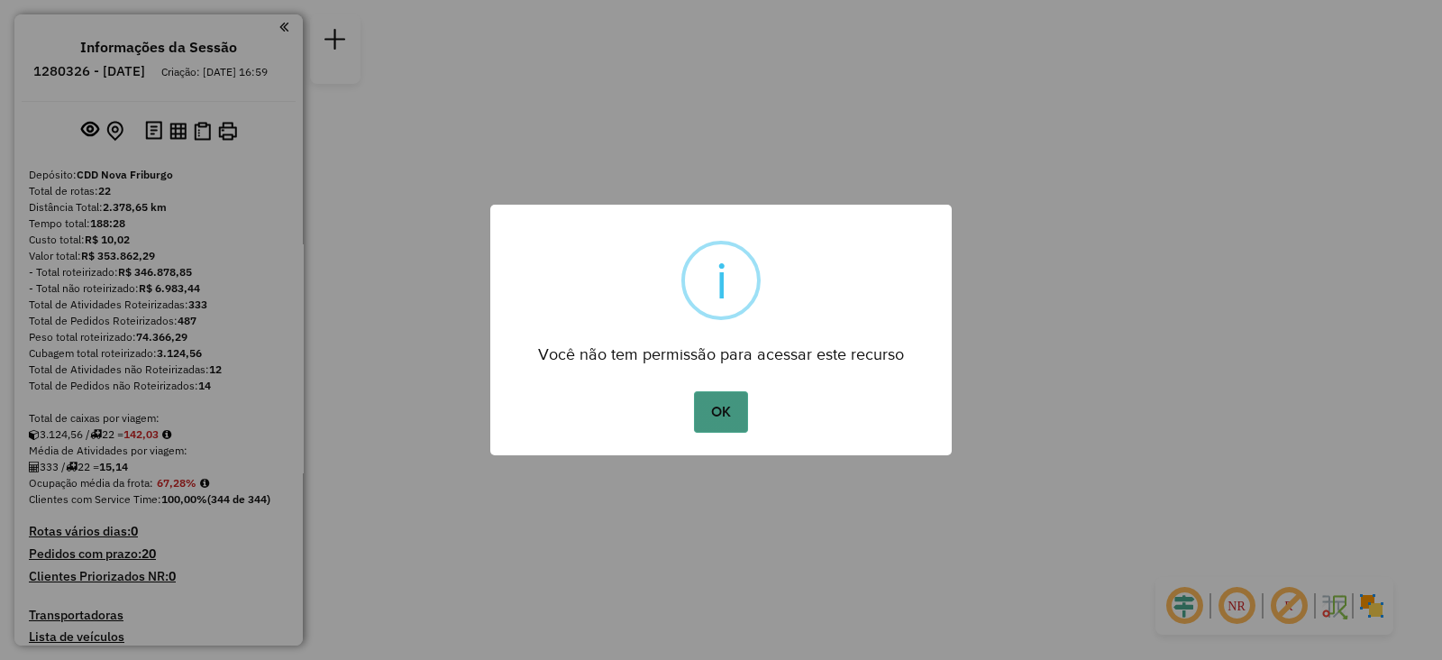
click at [717, 415] on button "OK" at bounding box center [720, 411] width 53 height 41
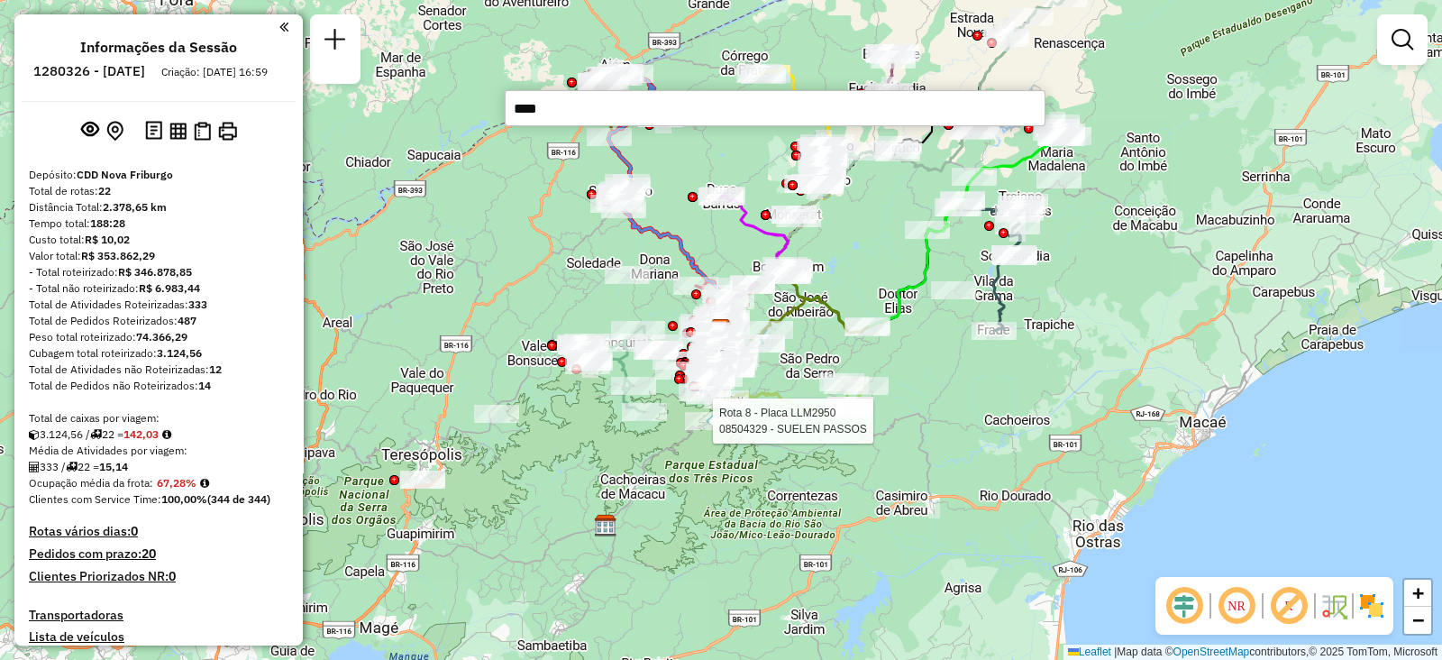
type input "*****"
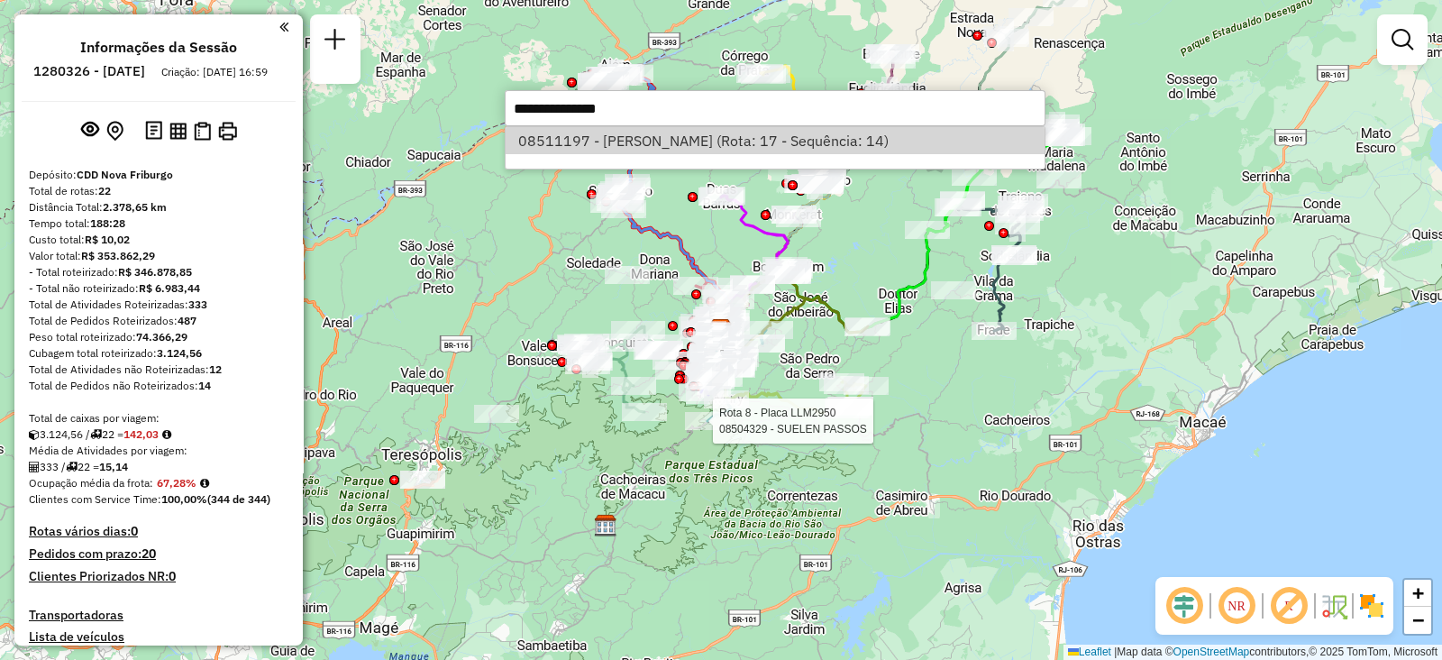
select select "**********"
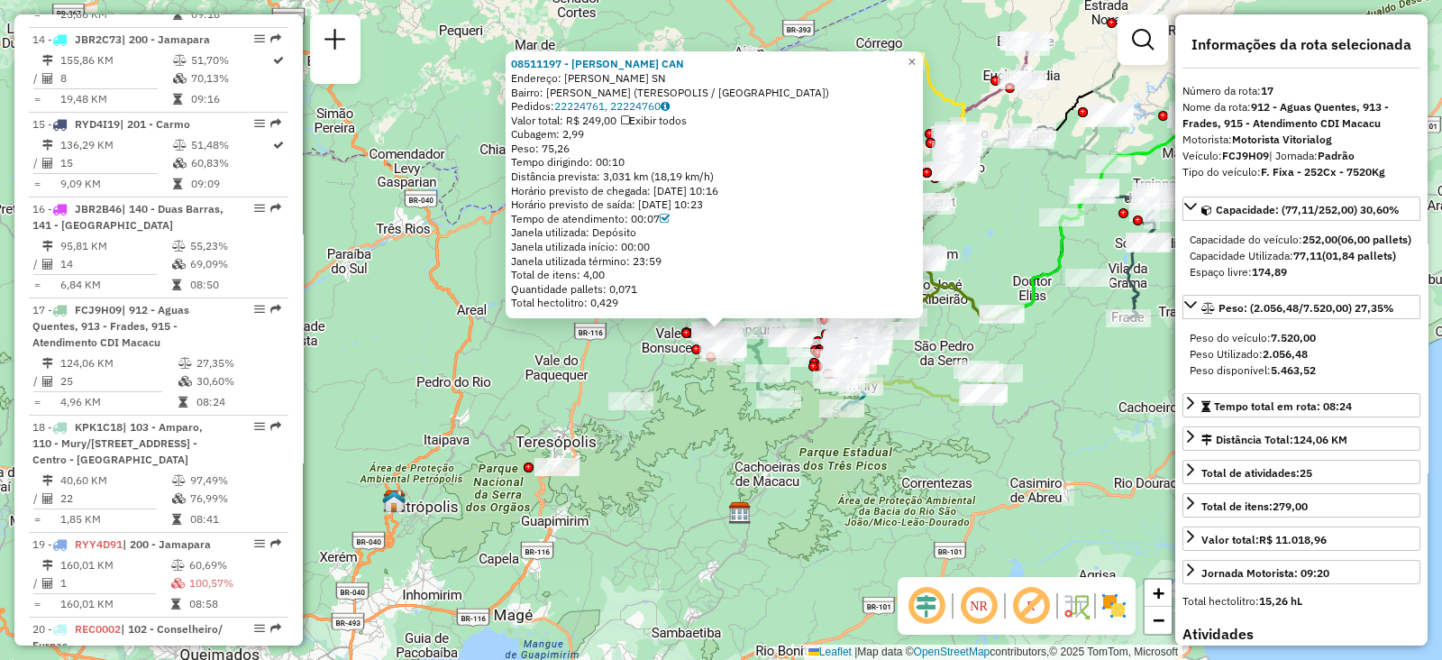
scroll to position [2300, 0]
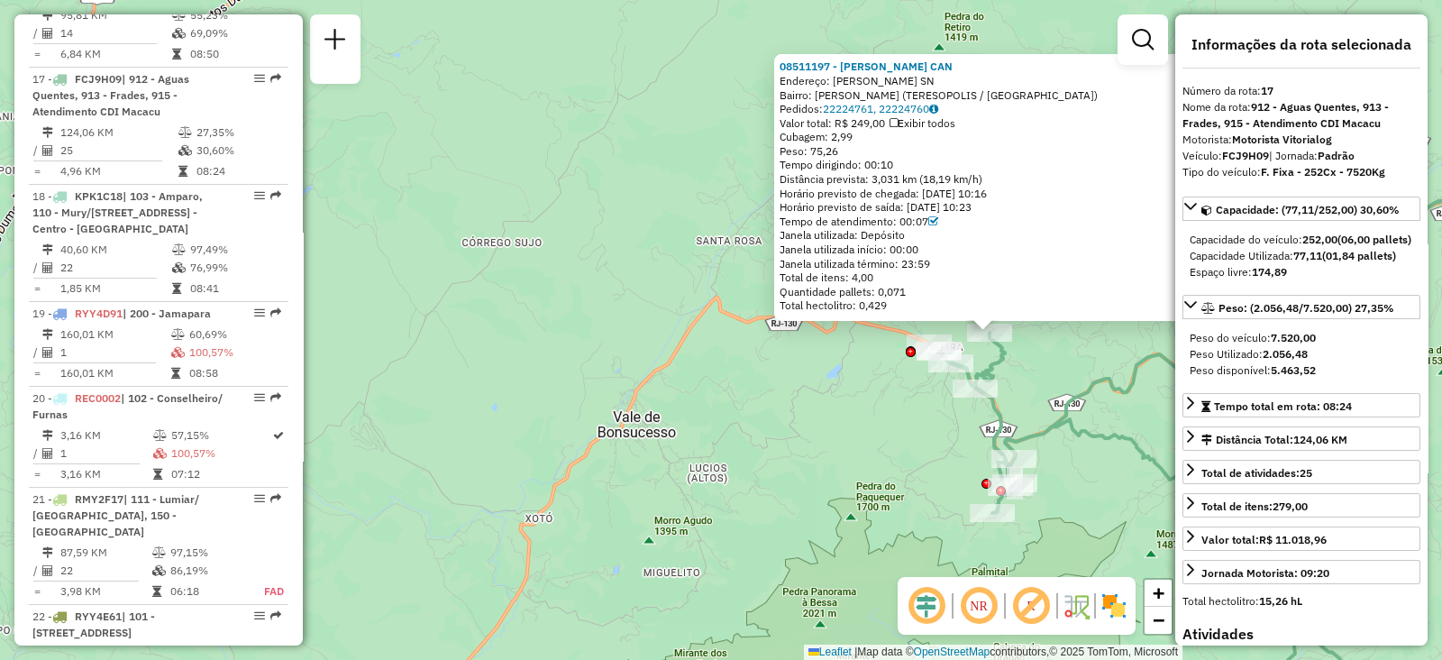
drag, startPoint x: 897, startPoint y: 401, endPoint x: 870, endPoint y: 467, distance: 71.5
click at [824, 478] on div "08511197 - VIVIANE DA SILVA CAN Endereço: FLORENTINA GOMES DA COSTA SN Bairro: …" at bounding box center [721, 330] width 1442 height 660
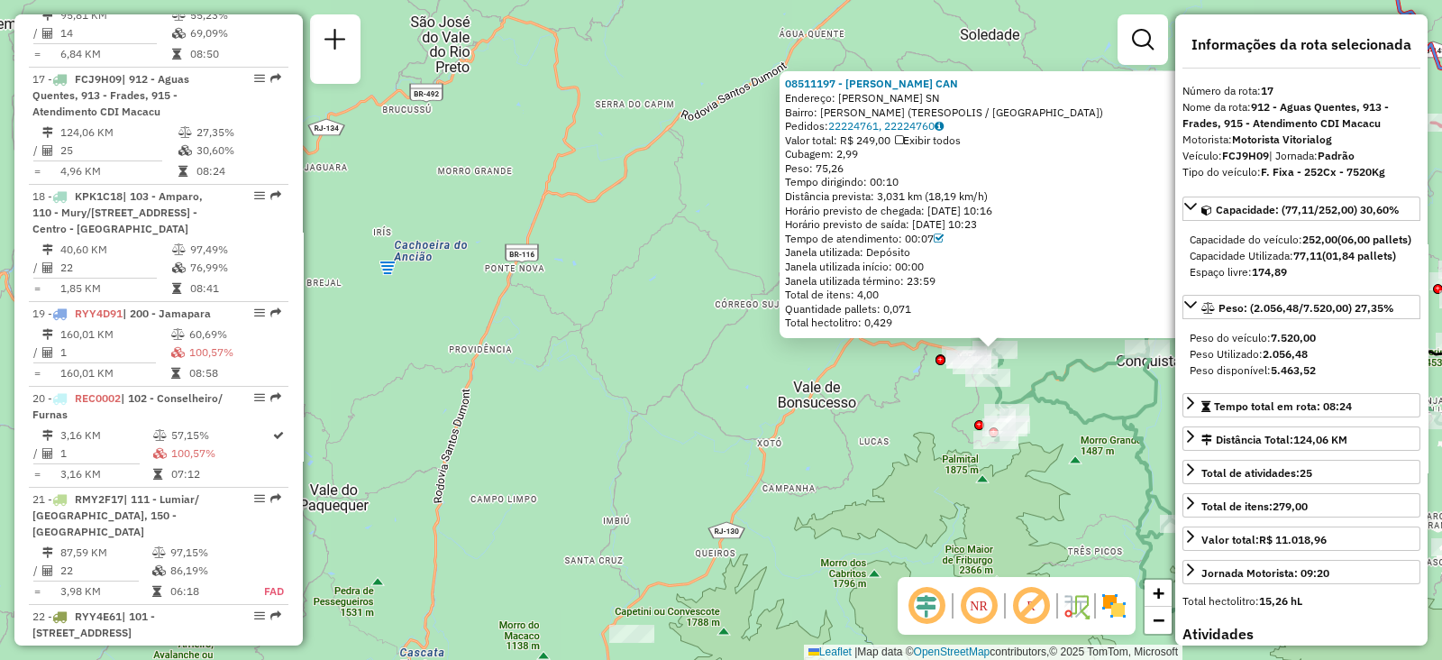
click at [906, 439] on div "08511197 - VIVIANE DA SILVA CAN Endereço: FLORENTINA GOMES DA COSTA SN Bairro: …" at bounding box center [721, 330] width 1442 height 660
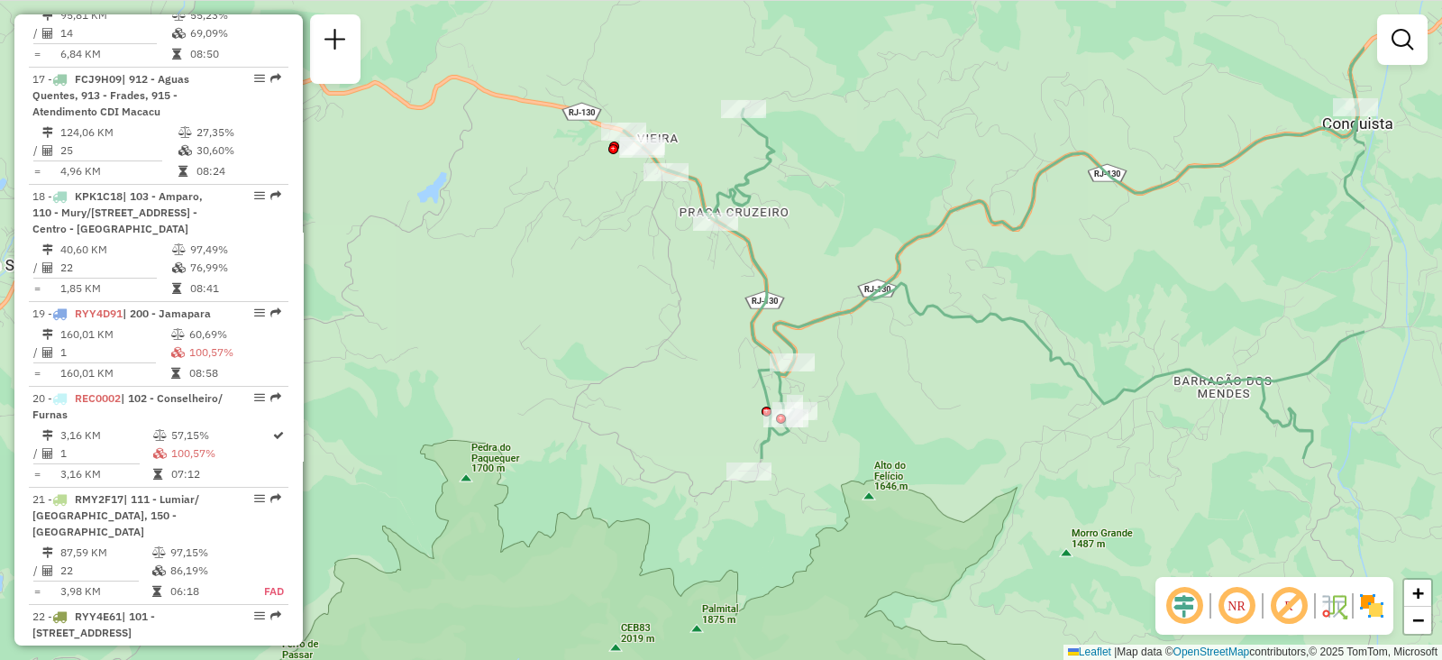
drag, startPoint x: 1078, startPoint y: 415, endPoint x: 856, endPoint y: 149, distance: 346.8
click at [856, 149] on div "Janela de atendimento Grade de atendimento Capacidade Transportadoras Veículos …" at bounding box center [721, 330] width 1442 height 660
